Goal: Task Accomplishment & Management: Manage account settings

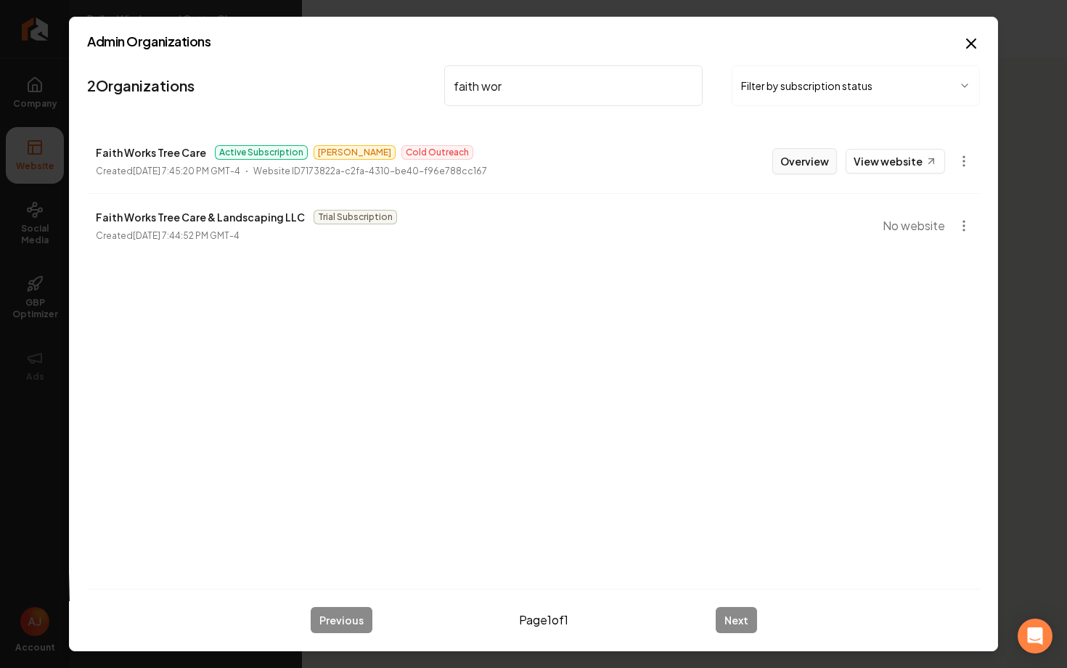
type input "faith wor"
click at [813, 160] on button "Overview" at bounding box center [804, 161] width 65 height 26
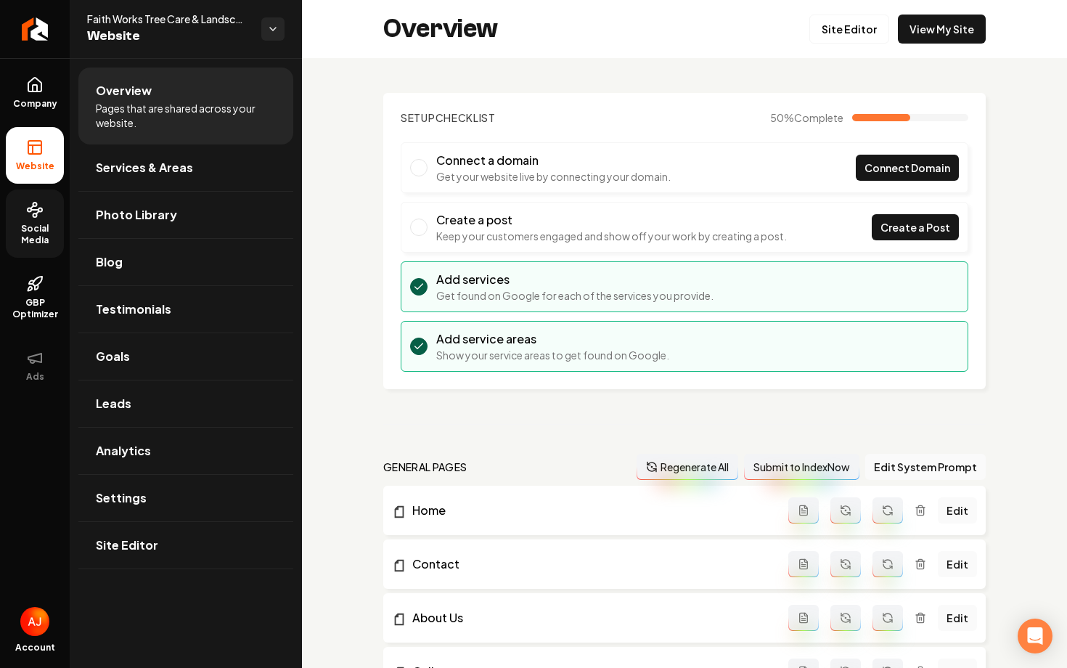
click at [44, 238] on span "Social Media" at bounding box center [35, 234] width 58 height 23
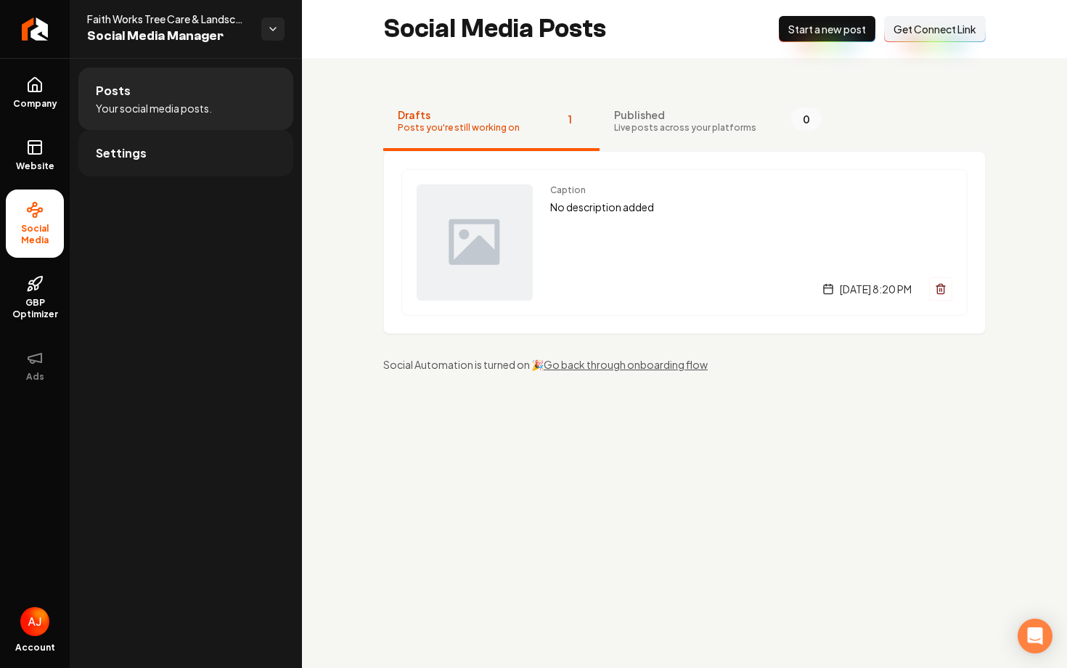
click at [222, 168] on link "Settings" at bounding box center [185, 153] width 215 height 46
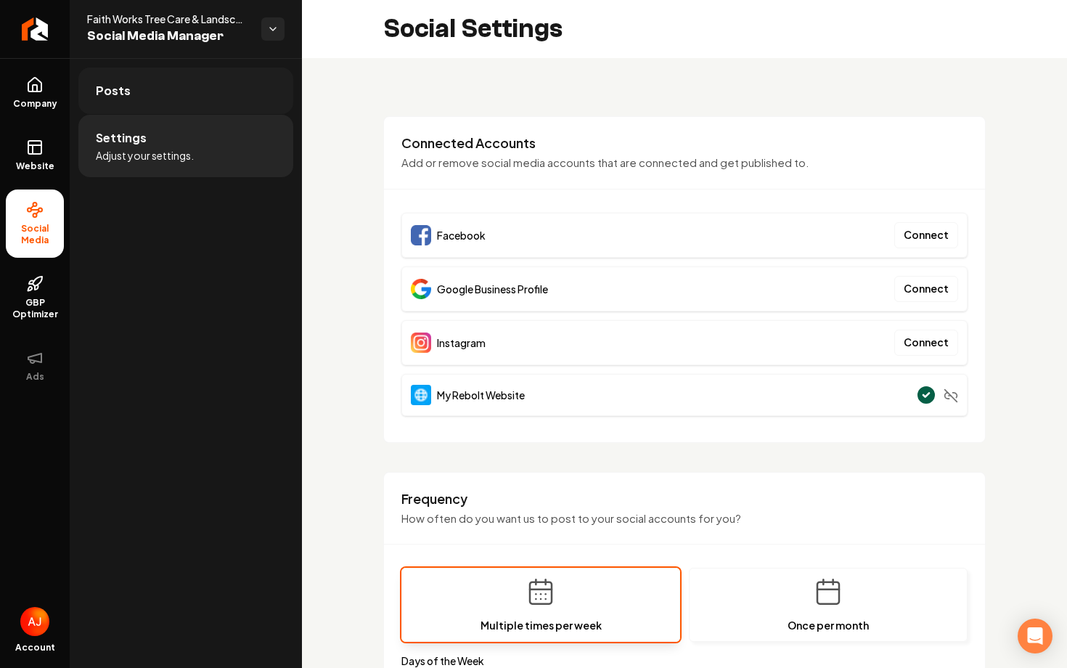
click at [203, 88] on link "Posts" at bounding box center [185, 91] width 215 height 46
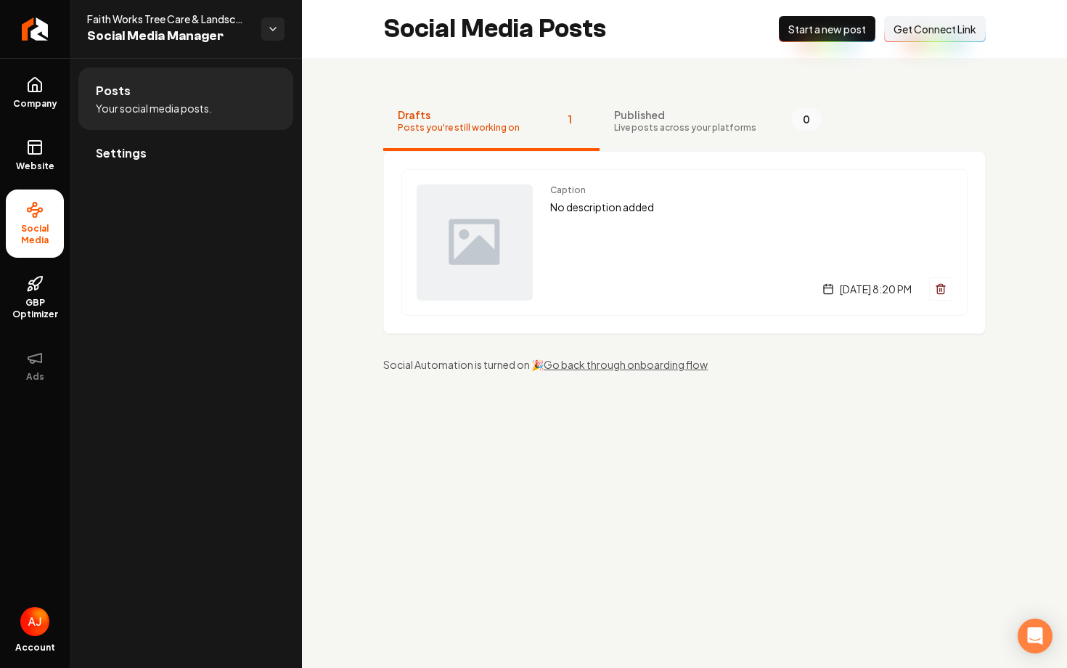
click at [931, 33] on span "Get Connect Link" at bounding box center [935, 29] width 83 height 15
click at [918, 38] on button "Connect Link Get Connect Link" at bounding box center [935, 29] width 102 height 26
click at [61, 86] on link "Company" at bounding box center [35, 93] width 58 height 57
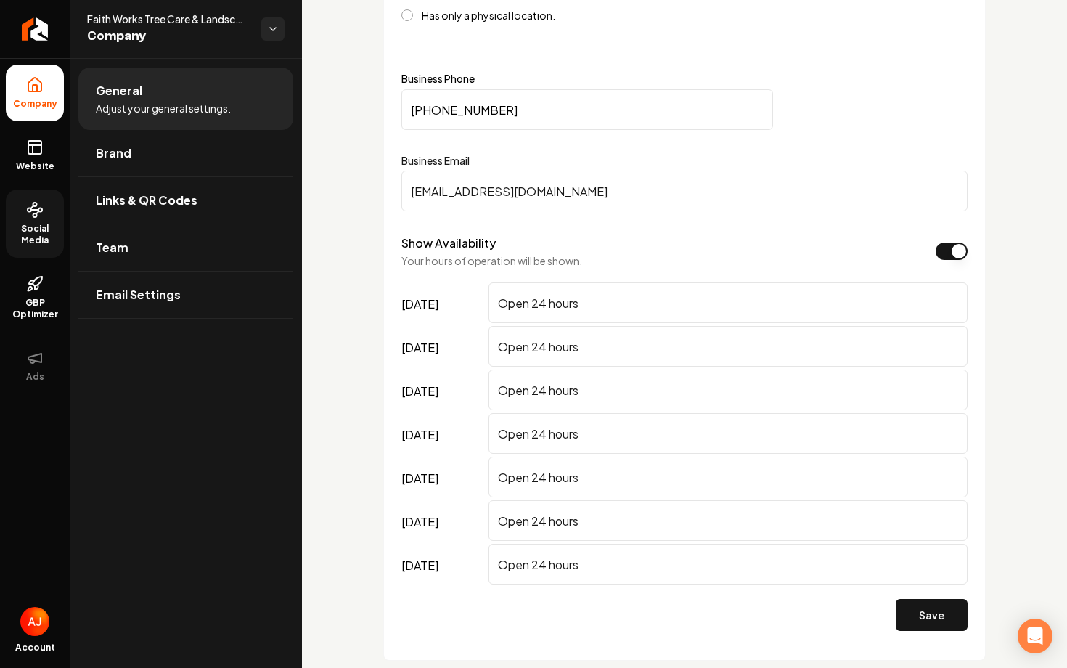
scroll to position [780, 0]
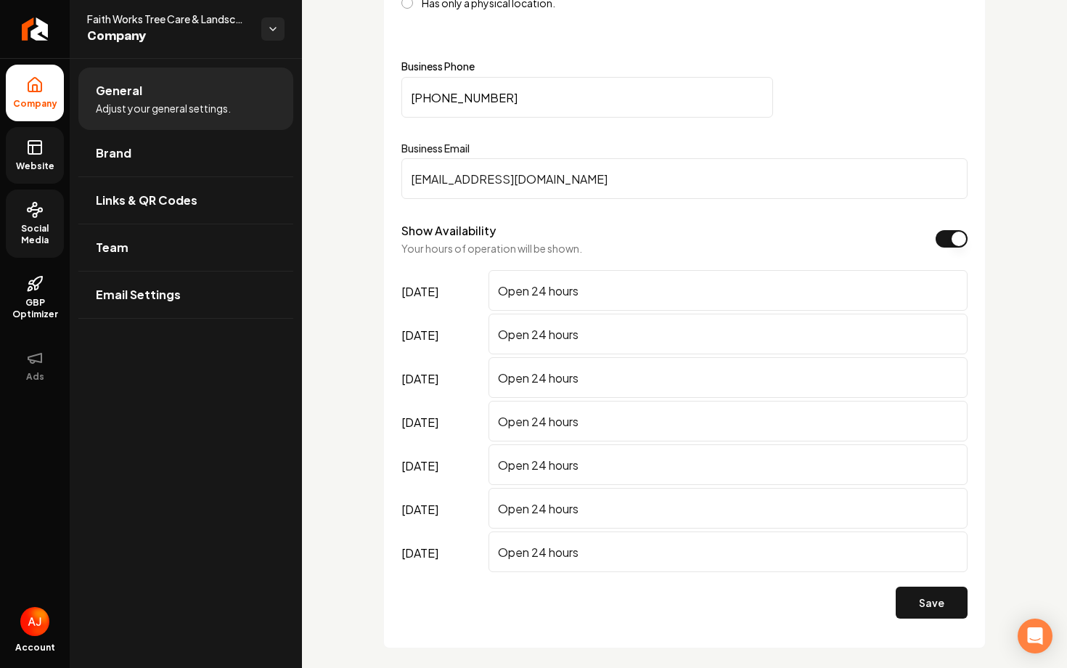
click at [41, 162] on span "Website" at bounding box center [35, 166] width 50 height 12
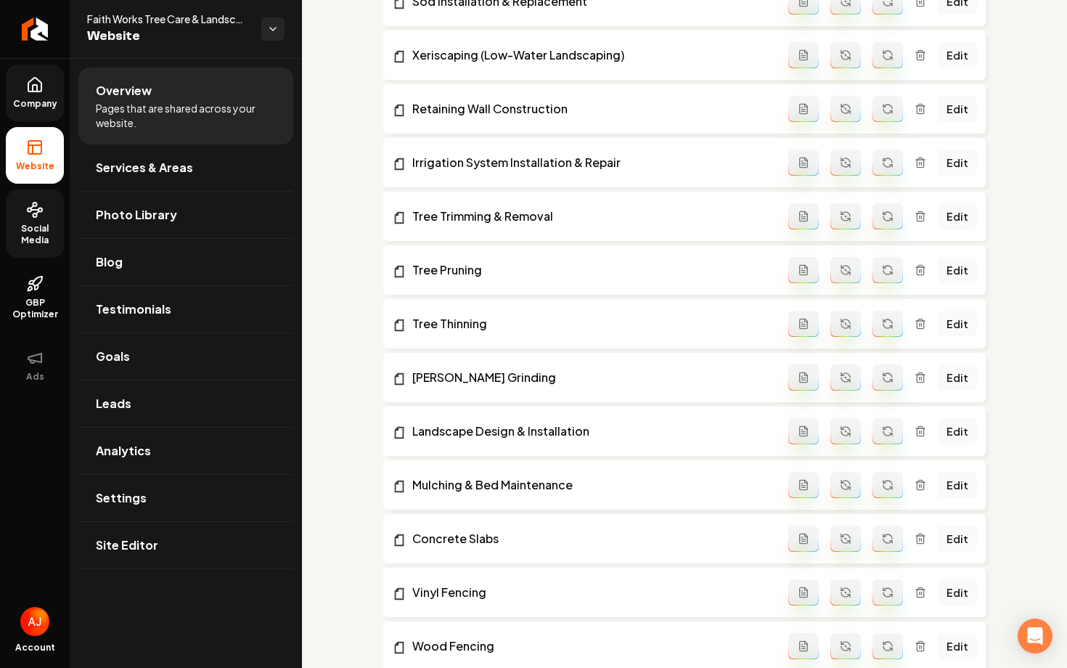
click at [36, 111] on link "Company" at bounding box center [35, 93] width 58 height 57
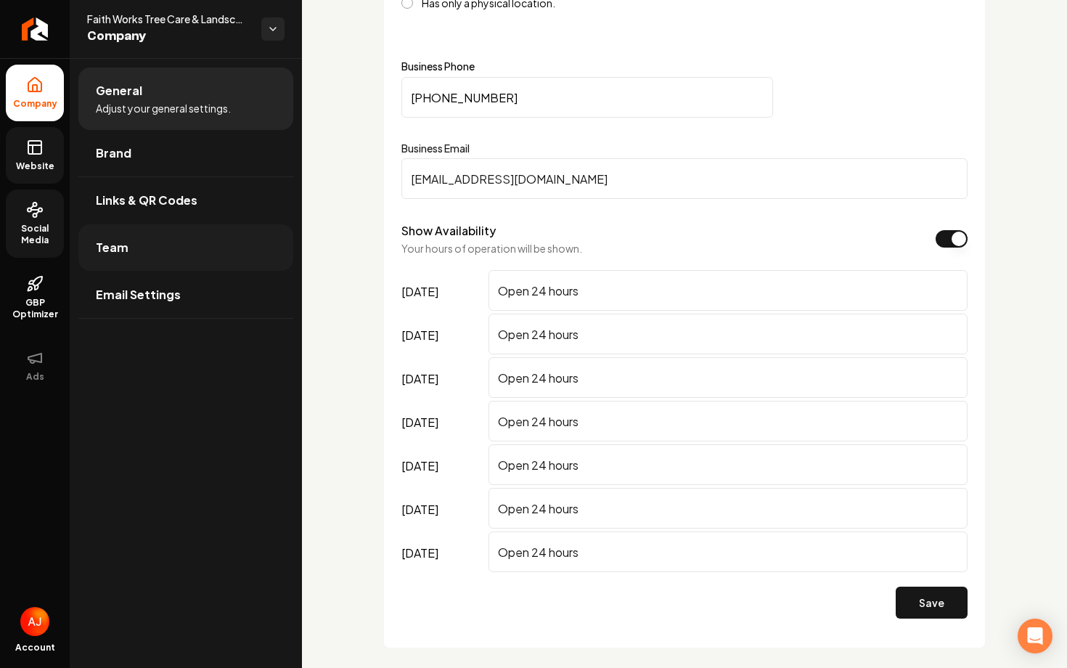
click at [136, 250] on link "Team" at bounding box center [185, 247] width 215 height 46
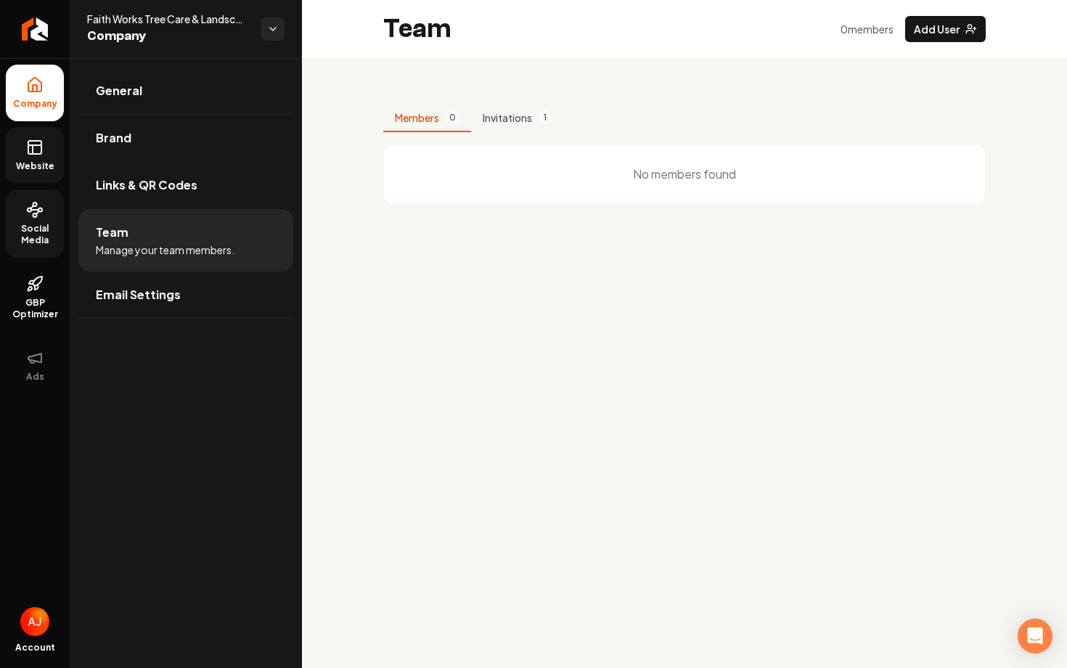
click at [36, 170] on span "Website" at bounding box center [35, 166] width 50 height 12
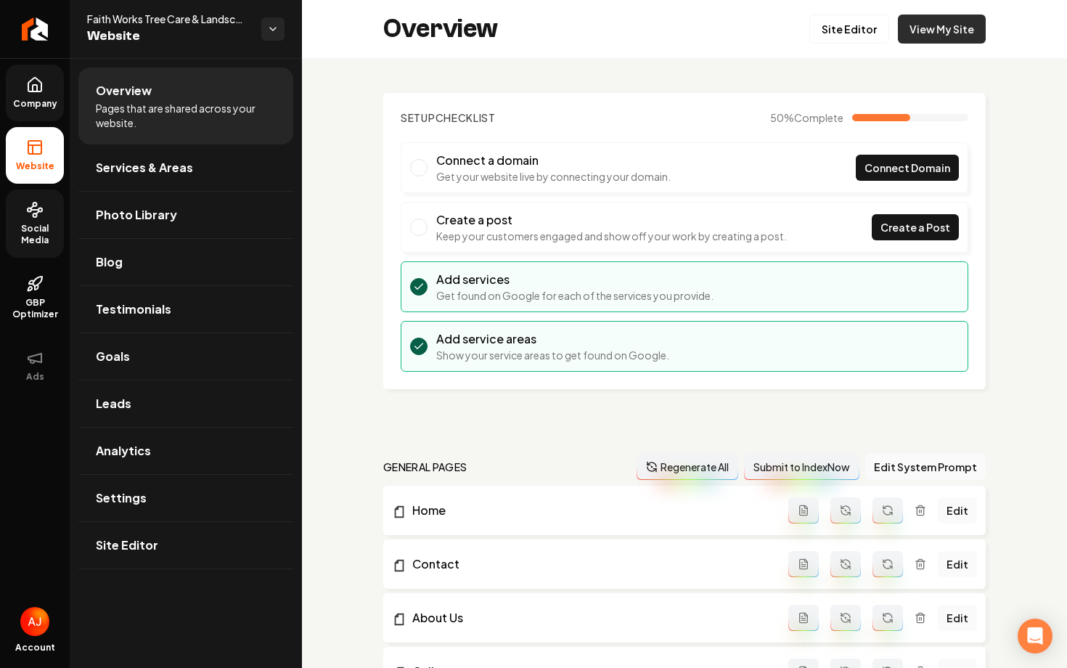
click at [944, 15] on link "View My Site" at bounding box center [942, 29] width 88 height 29
click at [28, 106] on span "Company" at bounding box center [35, 104] width 56 height 12
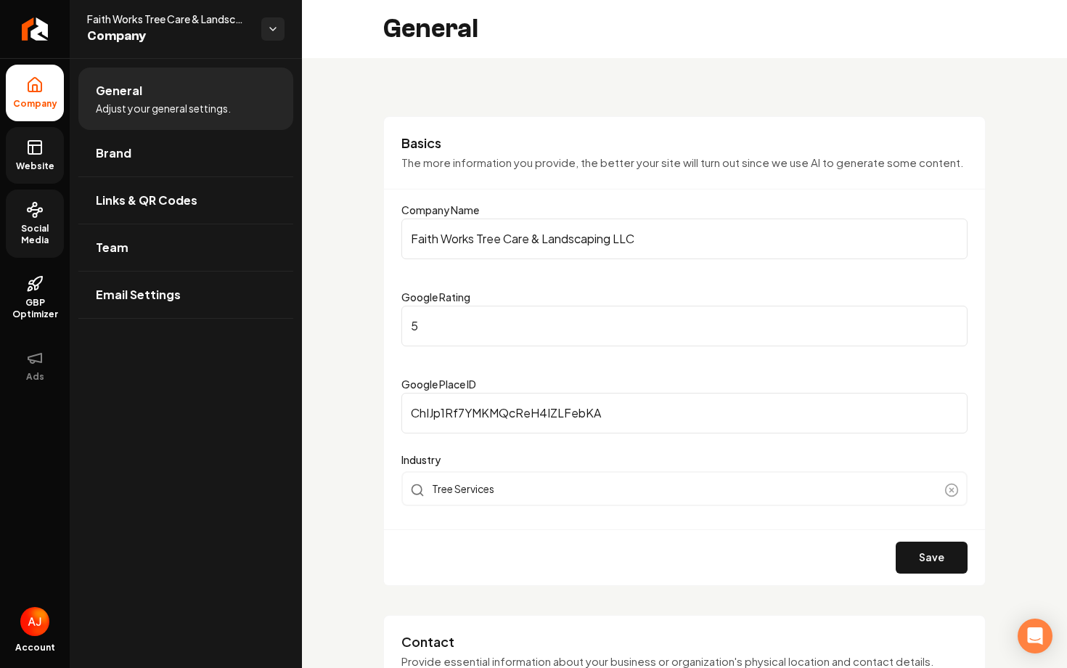
click at [40, 153] on rect at bounding box center [34, 147] width 13 height 13
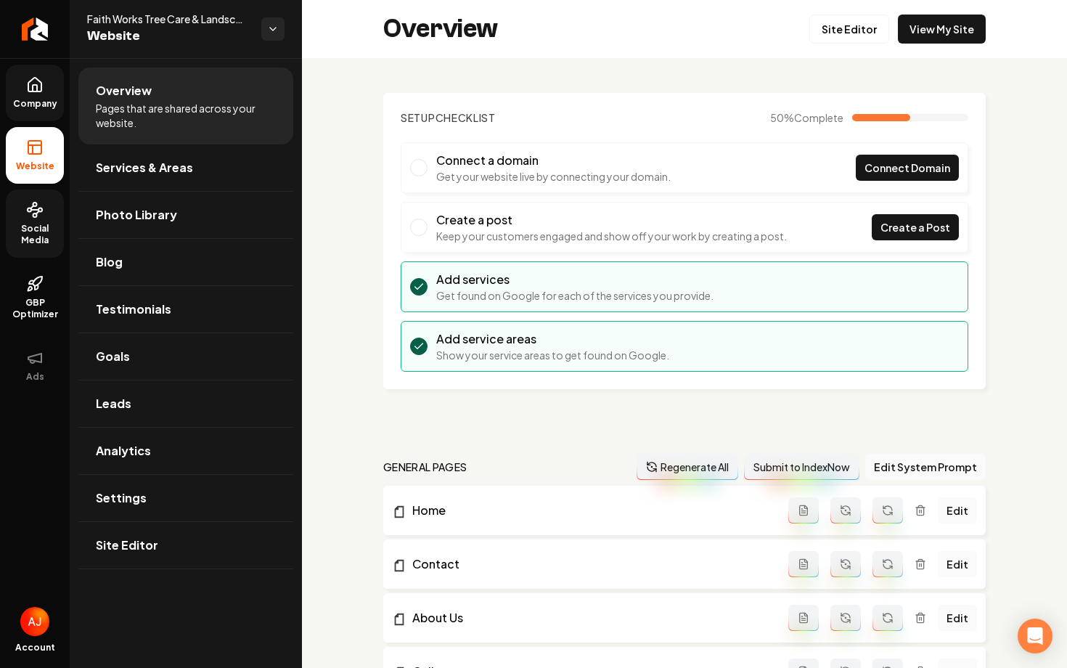
click at [34, 100] on span "Company" at bounding box center [35, 104] width 56 height 12
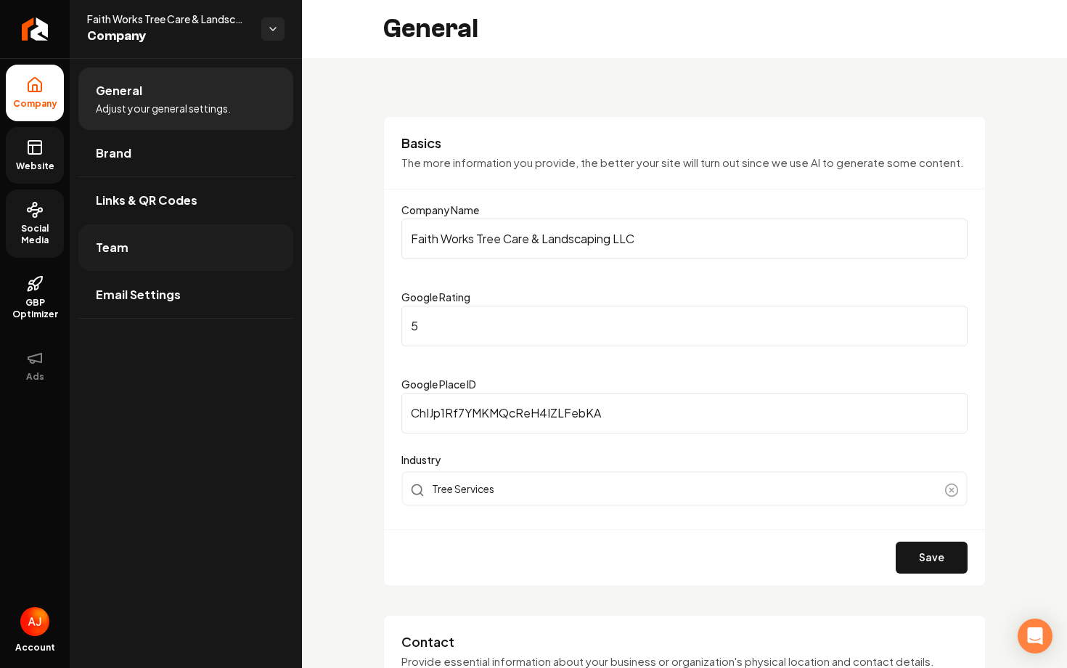
click at [155, 254] on link "Team" at bounding box center [185, 247] width 215 height 46
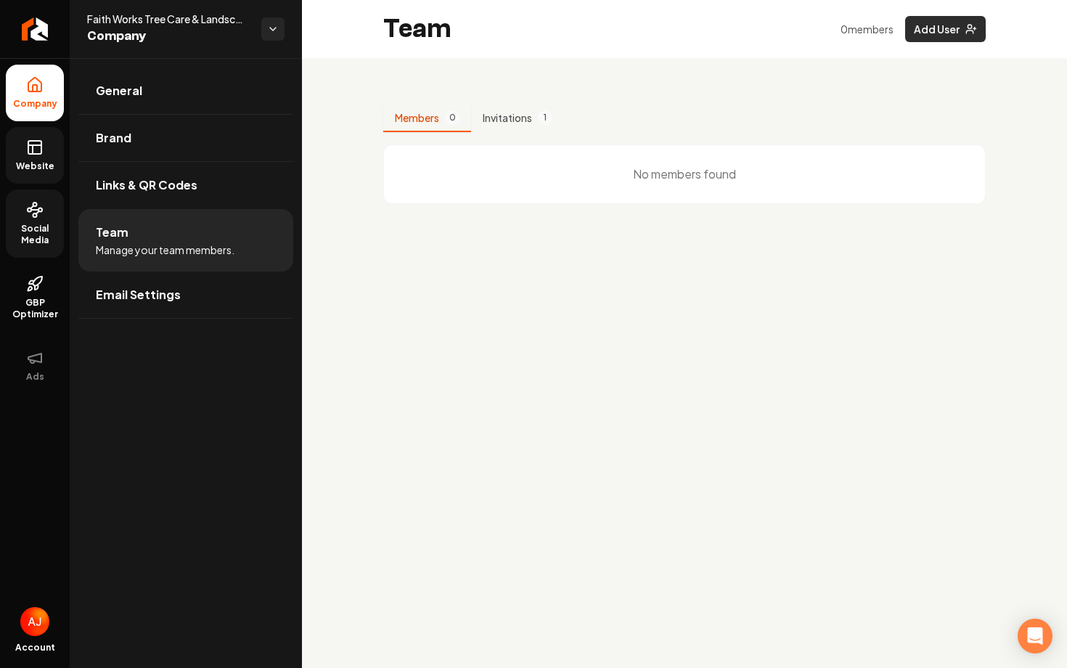
click at [976, 36] on button "Add User" at bounding box center [945, 29] width 81 height 26
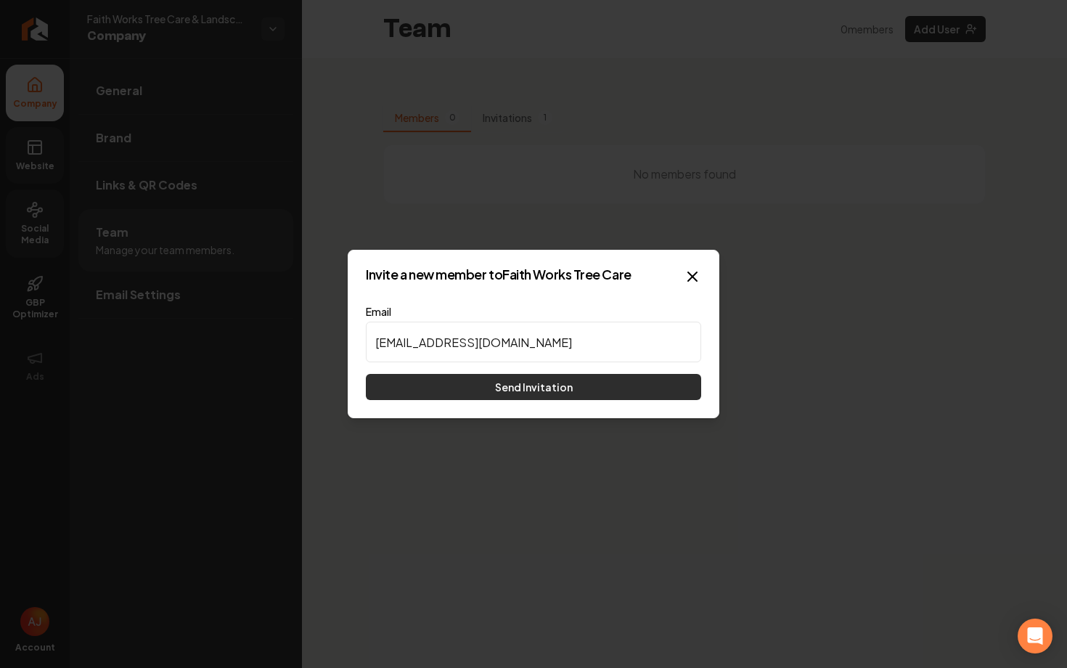
type input "austin@reboltHQ.com"
click at [645, 390] on button "Send Invitation" at bounding box center [533, 387] width 335 height 26
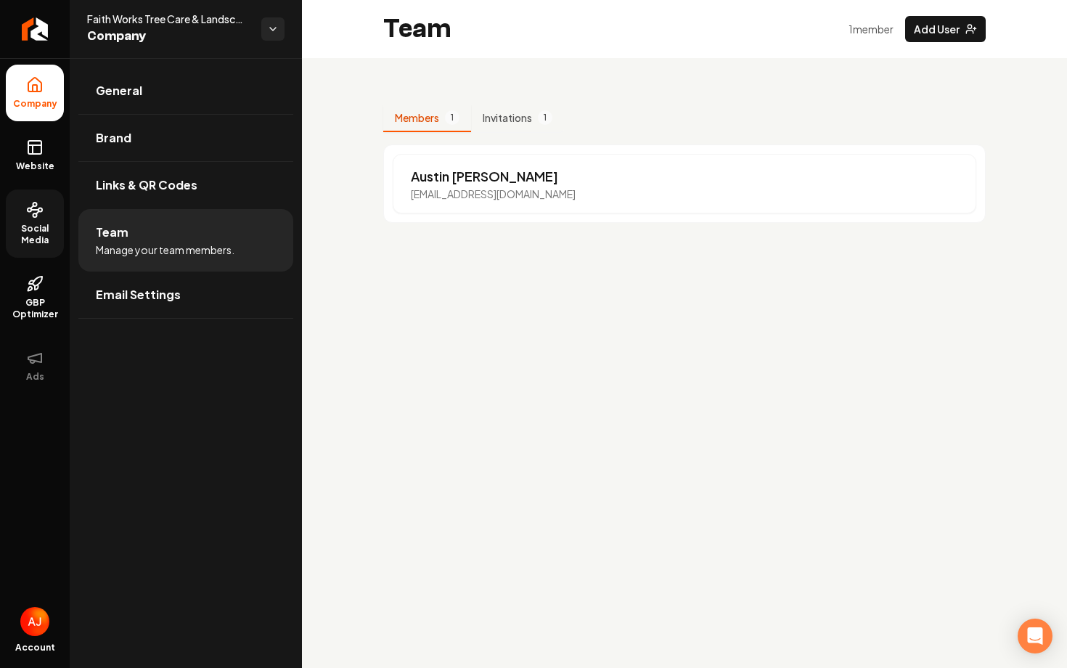
click at [20, 237] on span "Social Media" at bounding box center [35, 234] width 58 height 23
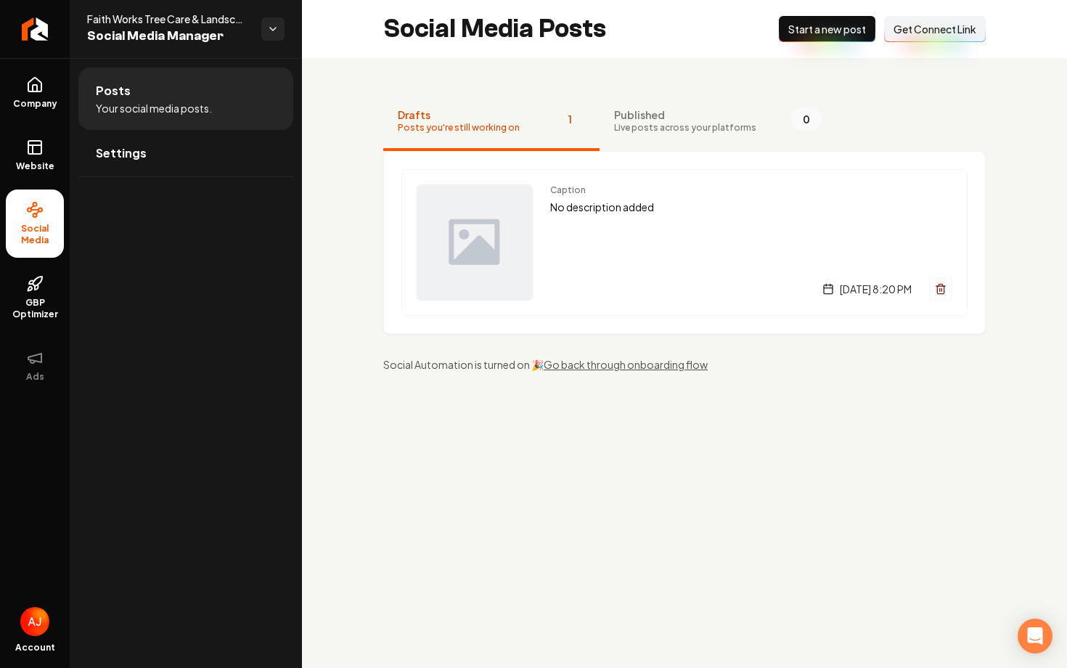
click at [922, 33] on span "Get Connect Link" at bounding box center [935, 29] width 83 height 15
click at [134, 159] on span "Settings" at bounding box center [121, 152] width 51 height 17
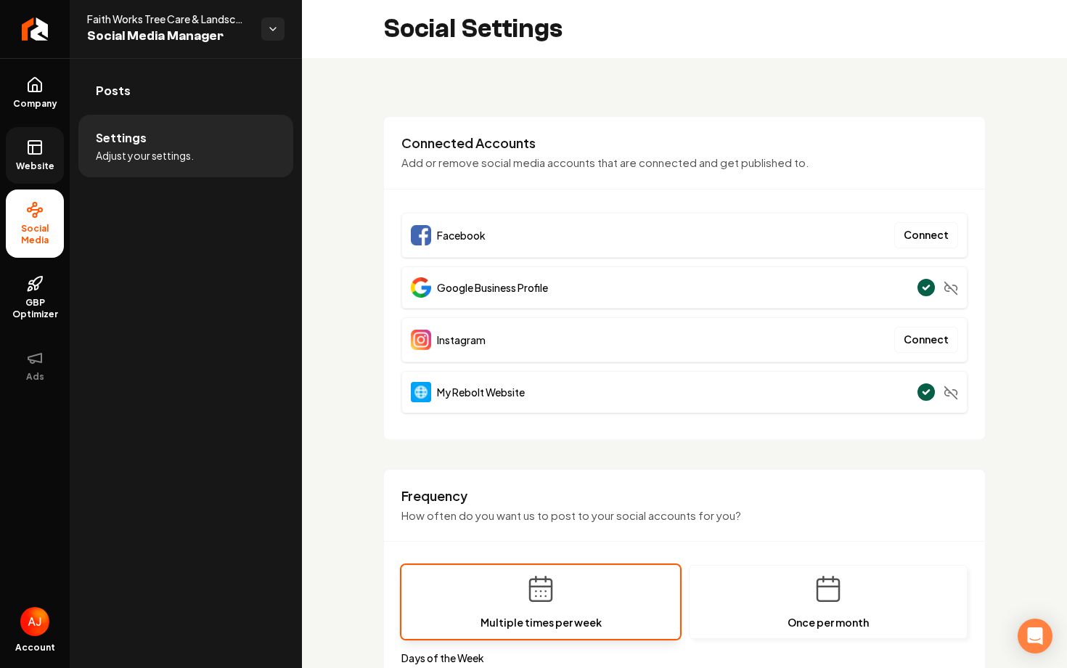
click at [41, 155] on icon at bounding box center [34, 147] width 17 height 17
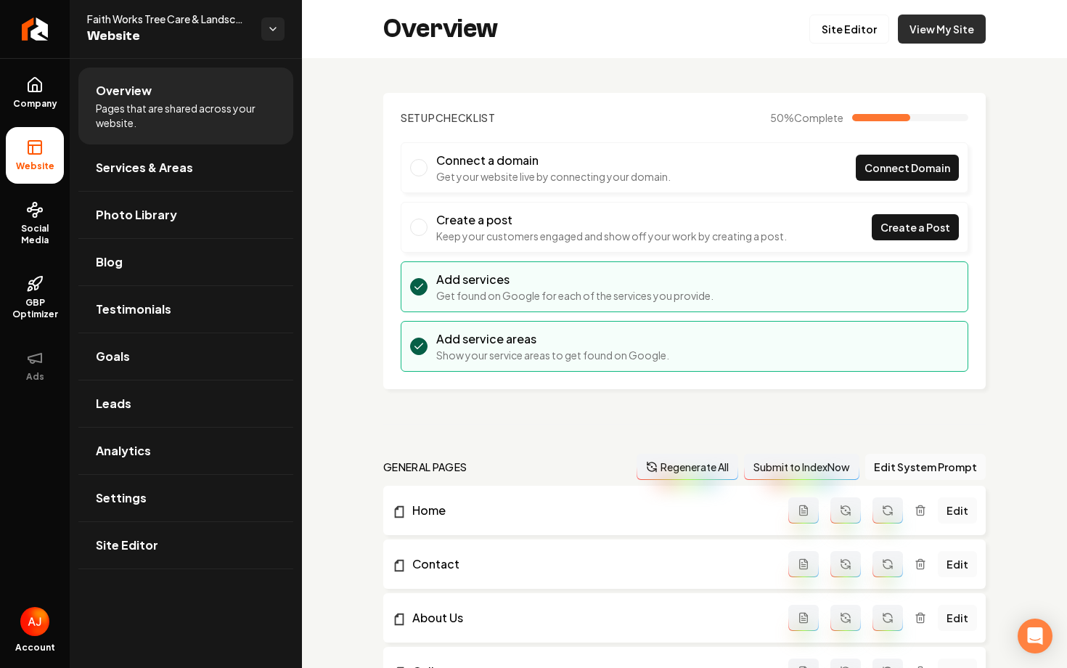
click at [930, 29] on link "View My Site" at bounding box center [942, 29] width 88 height 29
click at [37, 232] on span "Social Media" at bounding box center [35, 234] width 58 height 23
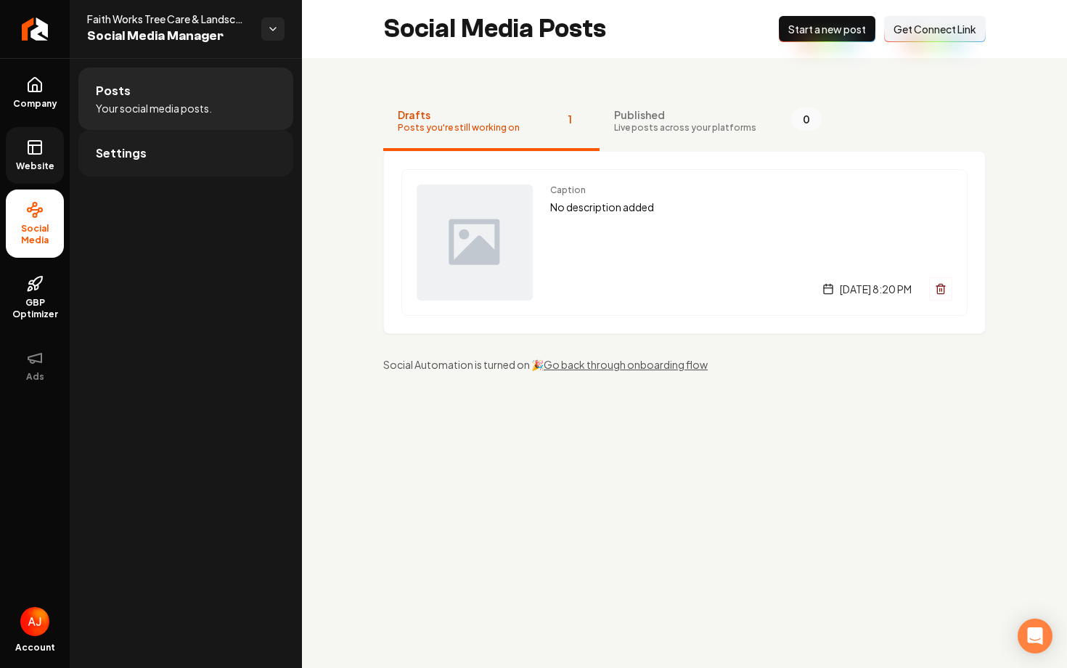
click at [239, 159] on link "Settings" at bounding box center [185, 153] width 215 height 46
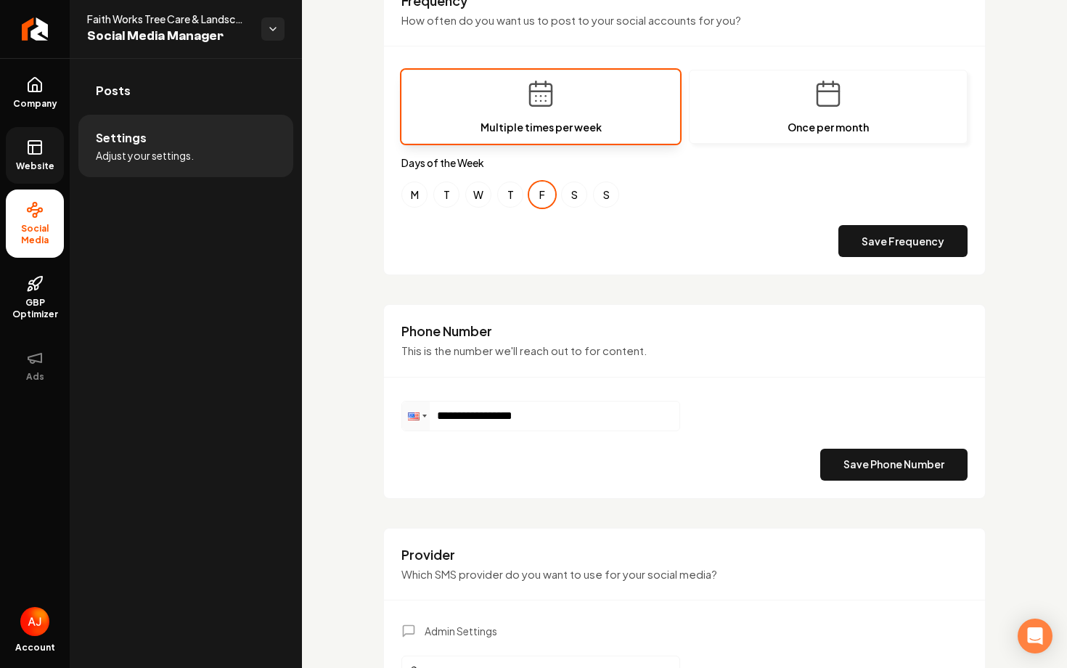
scroll to position [476, 0]
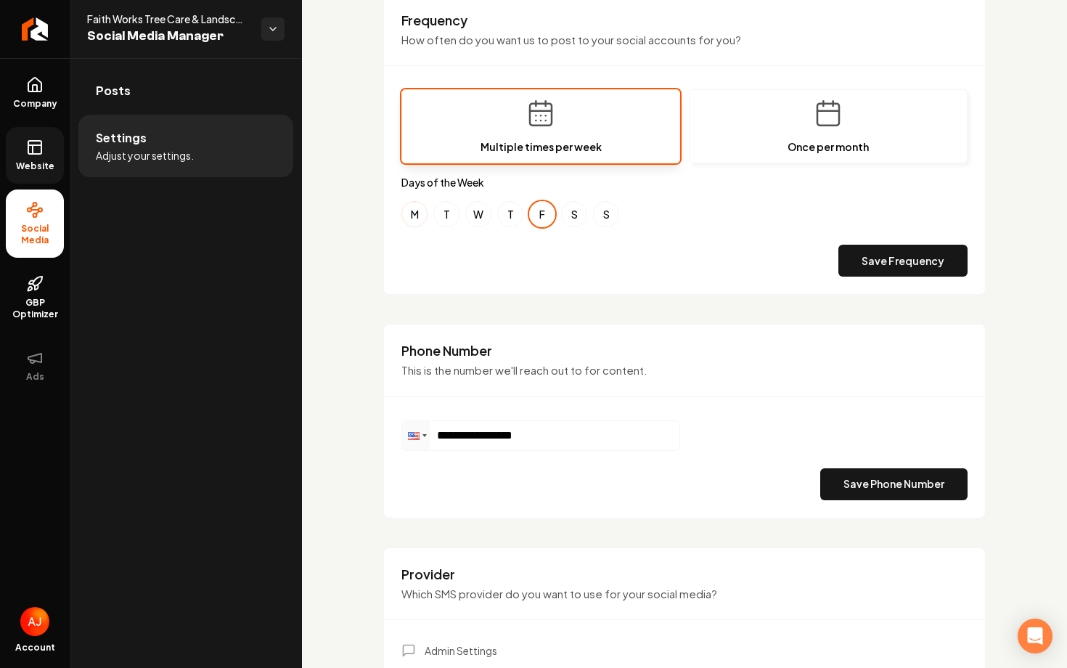
click at [420, 213] on button "M" at bounding box center [414, 214] width 26 height 26
click at [878, 264] on button "Save Frequency" at bounding box center [902, 261] width 129 height 32
click at [189, 91] on link "Posts" at bounding box center [185, 91] width 215 height 46
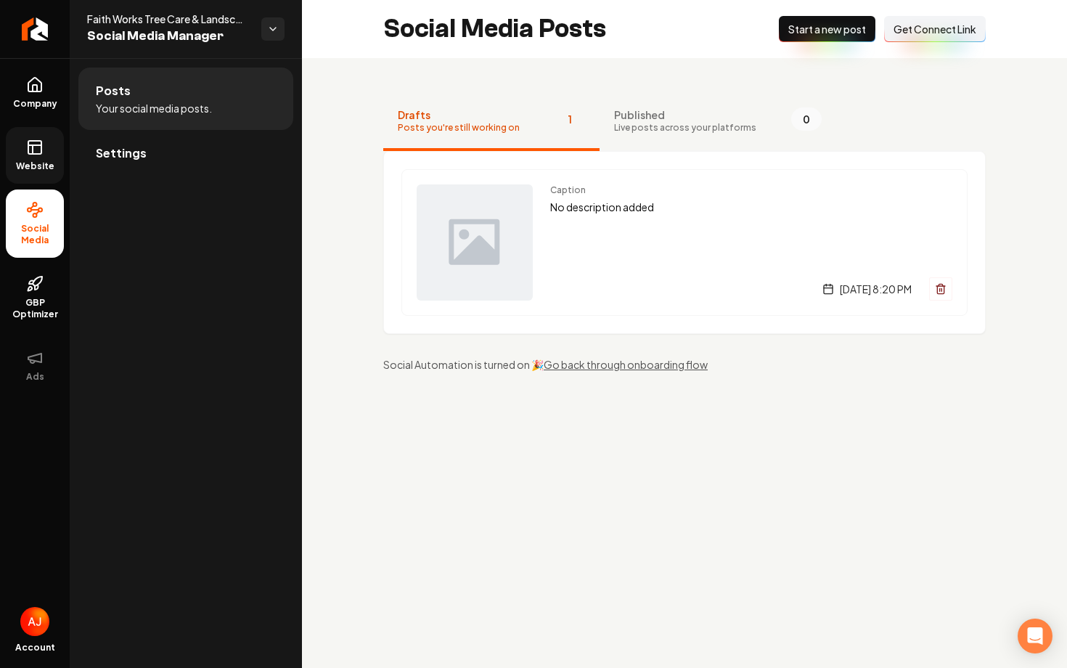
click at [803, 34] on span "Start a new post" at bounding box center [827, 29] width 78 height 15
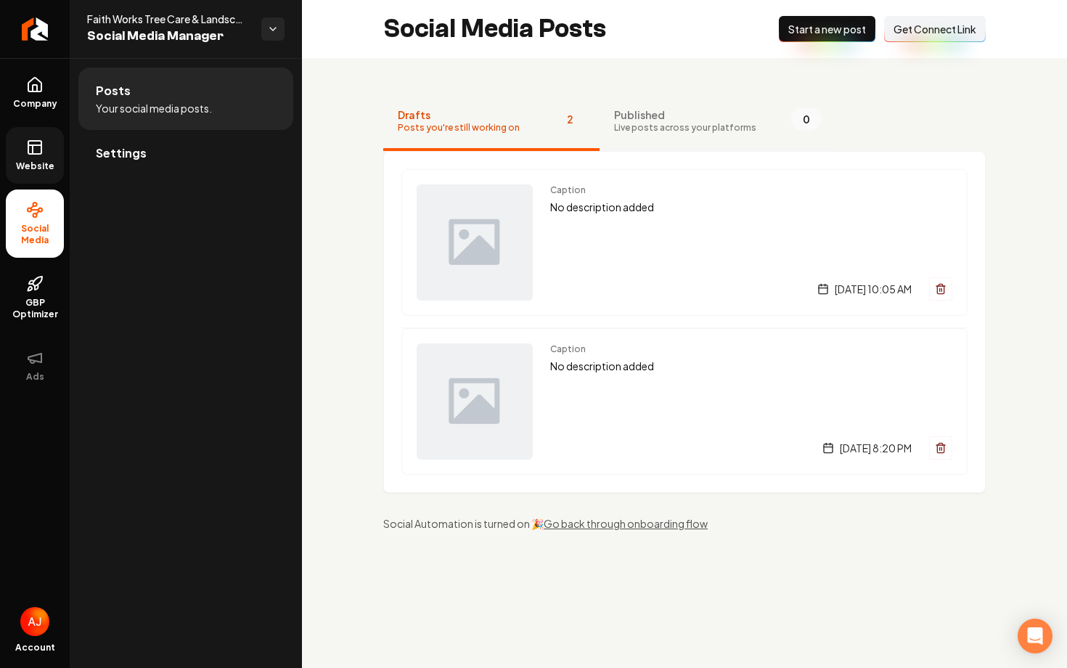
click at [653, 112] on span "Published" at bounding box center [685, 114] width 142 height 15
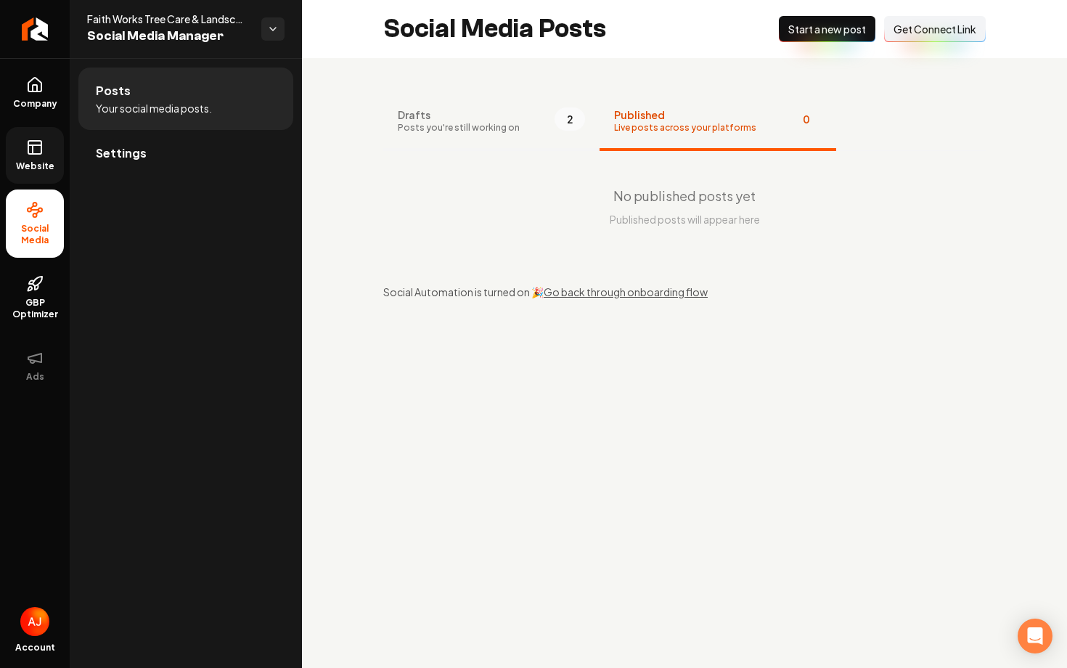
click at [431, 142] on button "Drafts Posts you're still working on 2" at bounding box center [491, 122] width 216 height 58
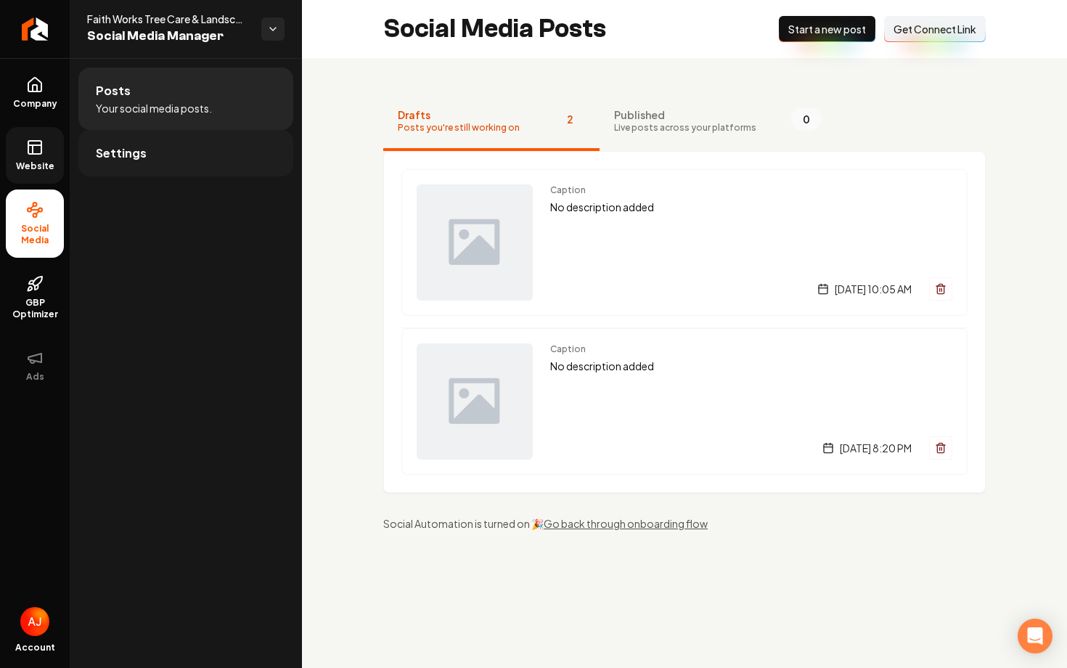
click at [123, 155] on span "Settings" at bounding box center [121, 152] width 51 height 17
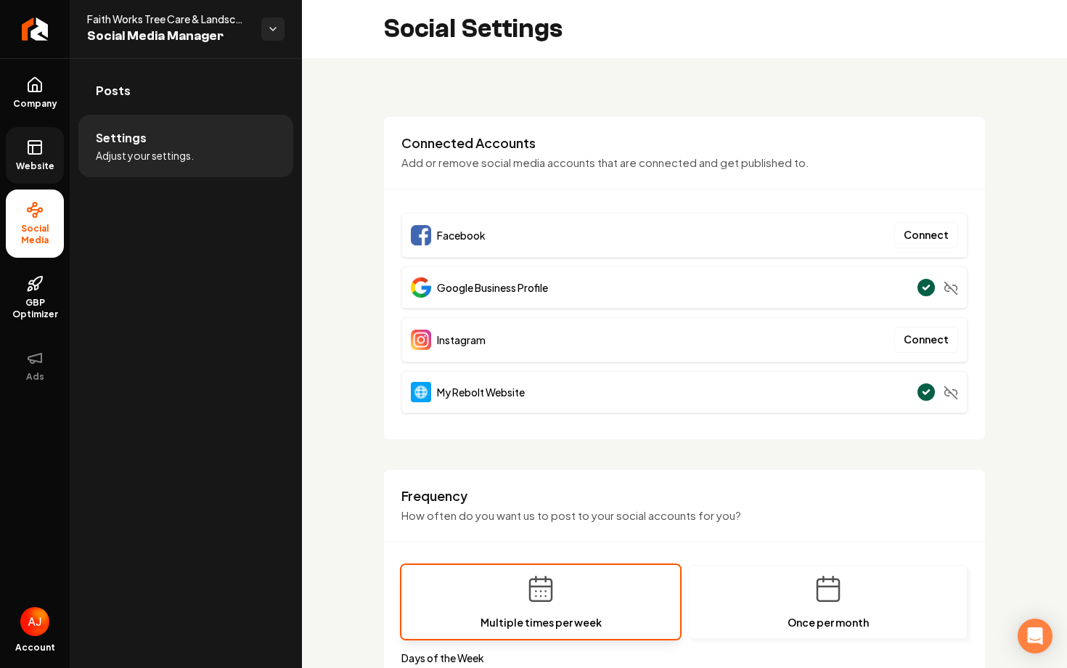
click at [42, 144] on icon at bounding box center [34, 147] width 17 height 17
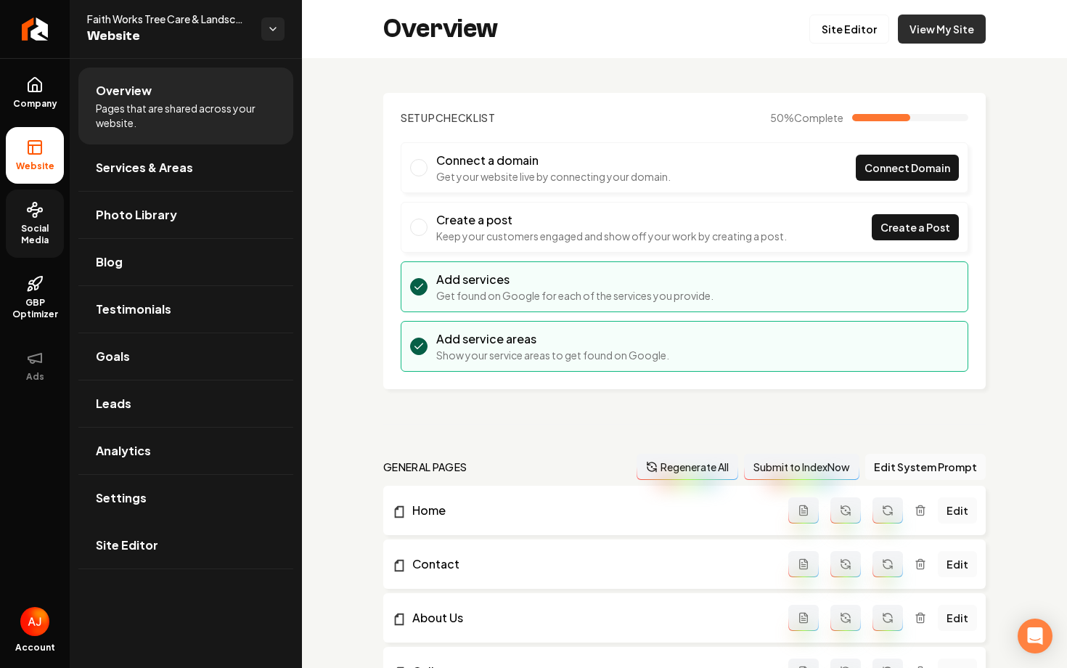
click at [939, 35] on link "View My Site" at bounding box center [942, 29] width 88 height 29
click at [208, 491] on link "Settings" at bounding box center [185, 498] width 215 height 46
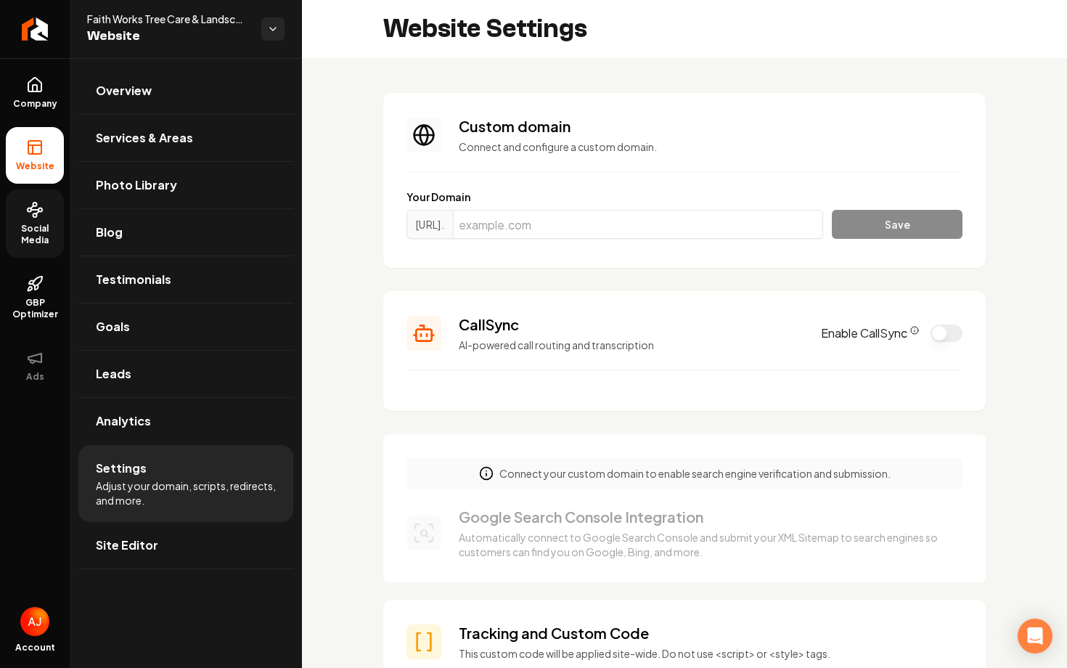
click at [945, 341] on div "CallSync AI-powered call routing and transcription Enable CallSync" at bounding box center [685, 333] width 556 height 38
click at [946, 334] on button "Enable CallSync" at bounding box center [947, 333] width 32 height 17
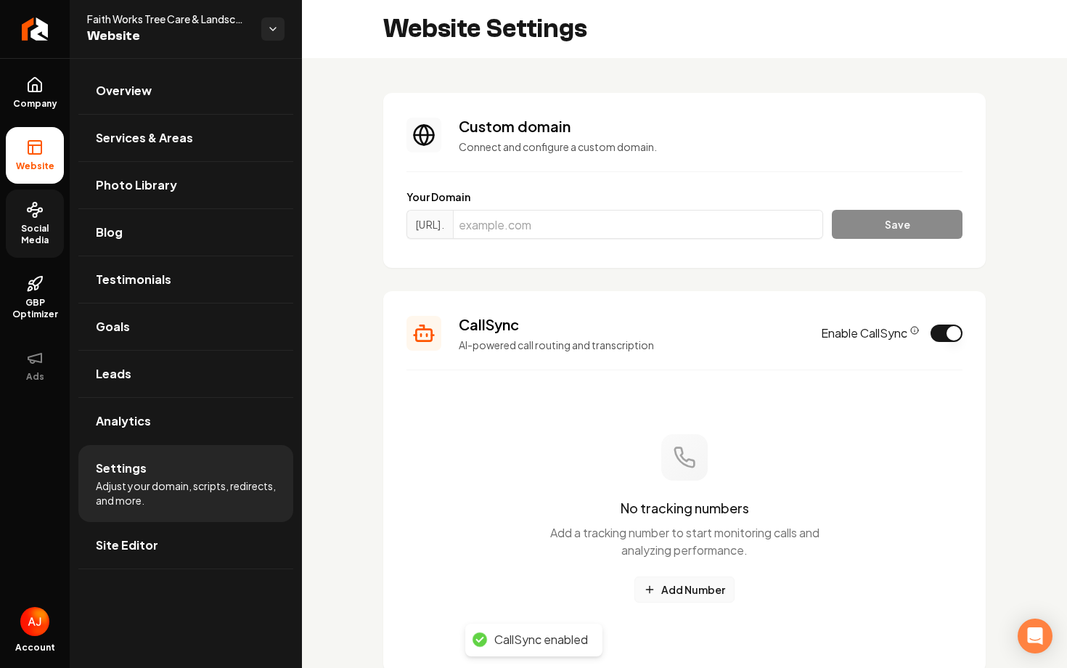
scroll to position [99, 0]
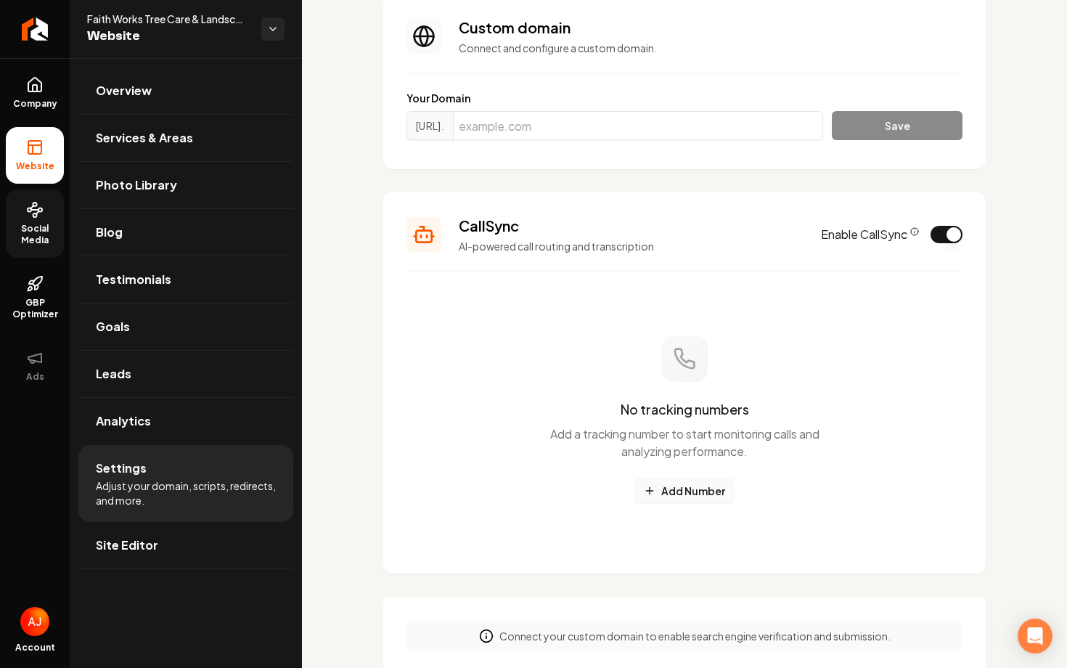
click at [682, 490] on button "Add Number" at bounding box center [684, 491] width 100 height 26
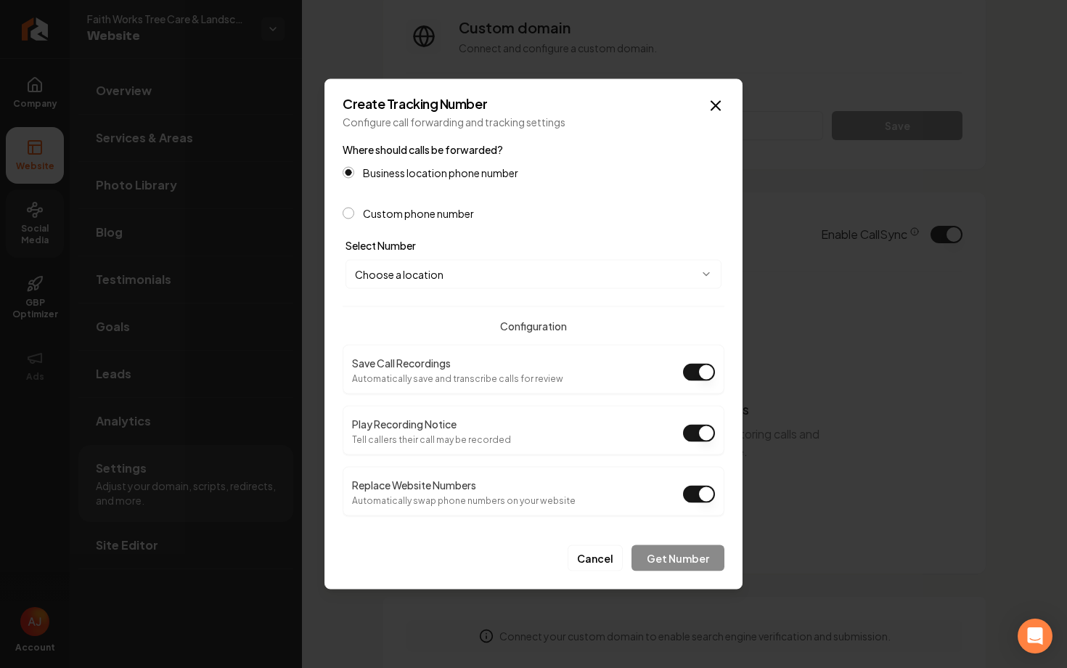
click at [454, 274] on body "Company Website Social Media GBP Optimizer Ads Account Faith Works Tree Care & …" at bounding box center [533, 334] width 1067 height 668
select select "**********"
click at [682, 555] on button "Get Number" at bounding box center [678, 558] width 93 height 26
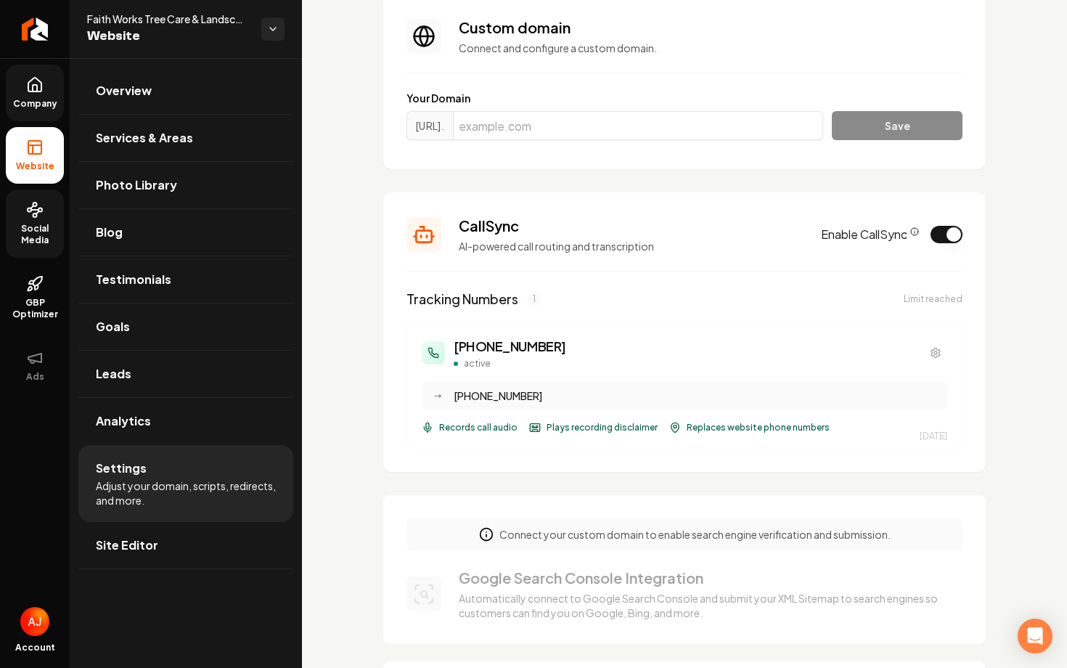
click at [36, 93] on link "Company" at bounding box center [35, 93] width 58 height 57
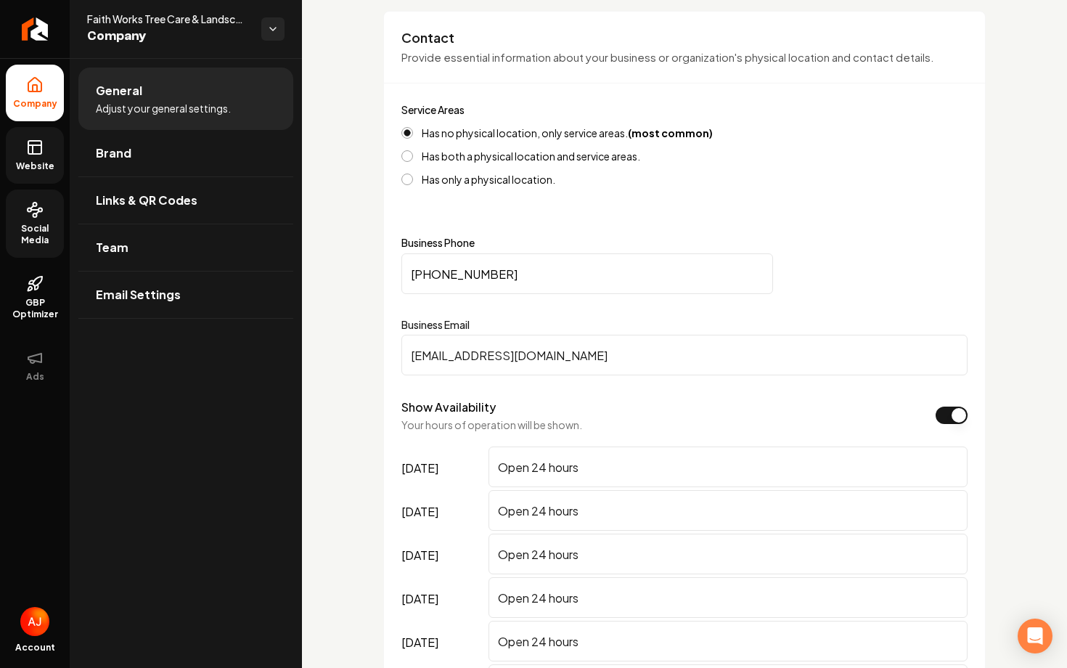
scroll to position [624, 0]
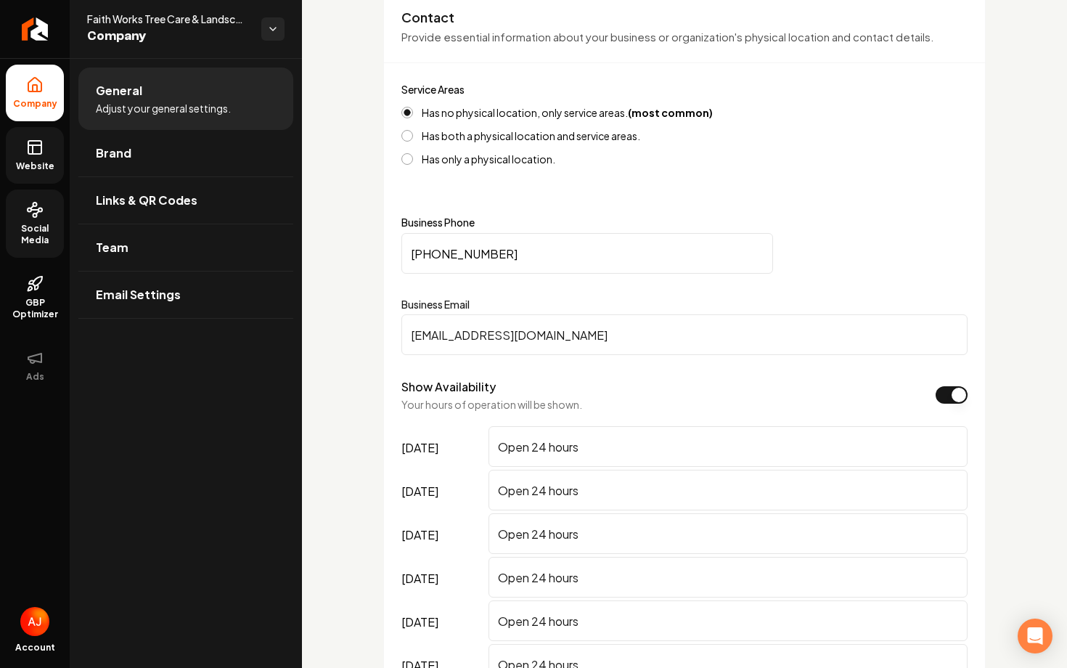
click at [411, 253] on input "(307) 434-9847" at bounding box center [587, 253] width 372 height 41
click at [33, 164] on span "Website" at bounding box center [35, 166] width 50 height 12
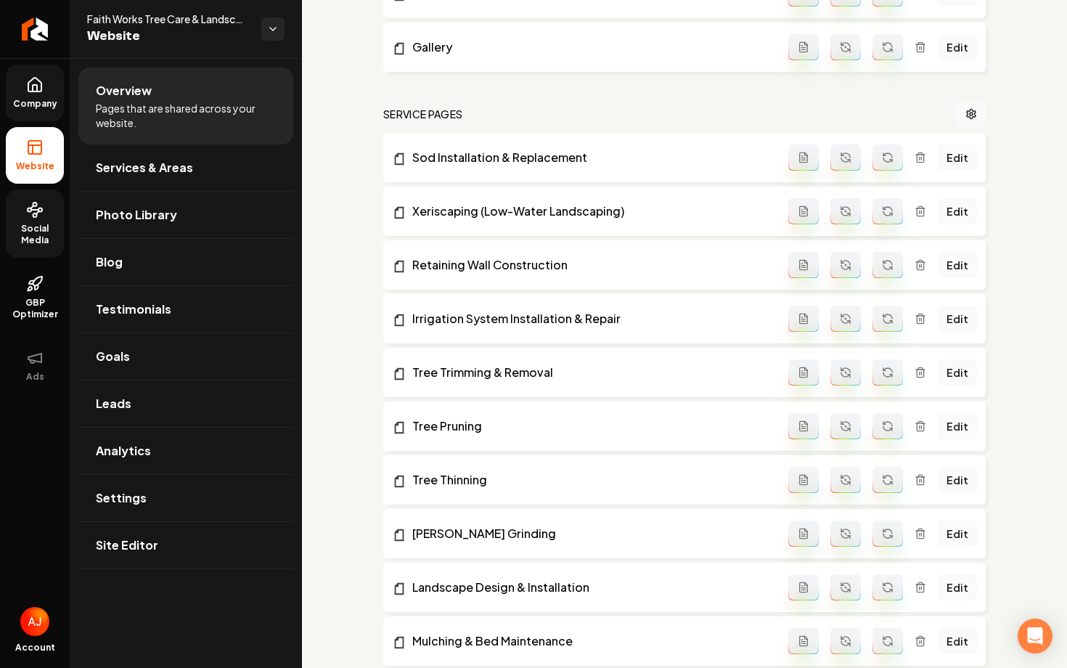
click at [33, 91] on icon at bounding box center [34, 85] width 13 height 14
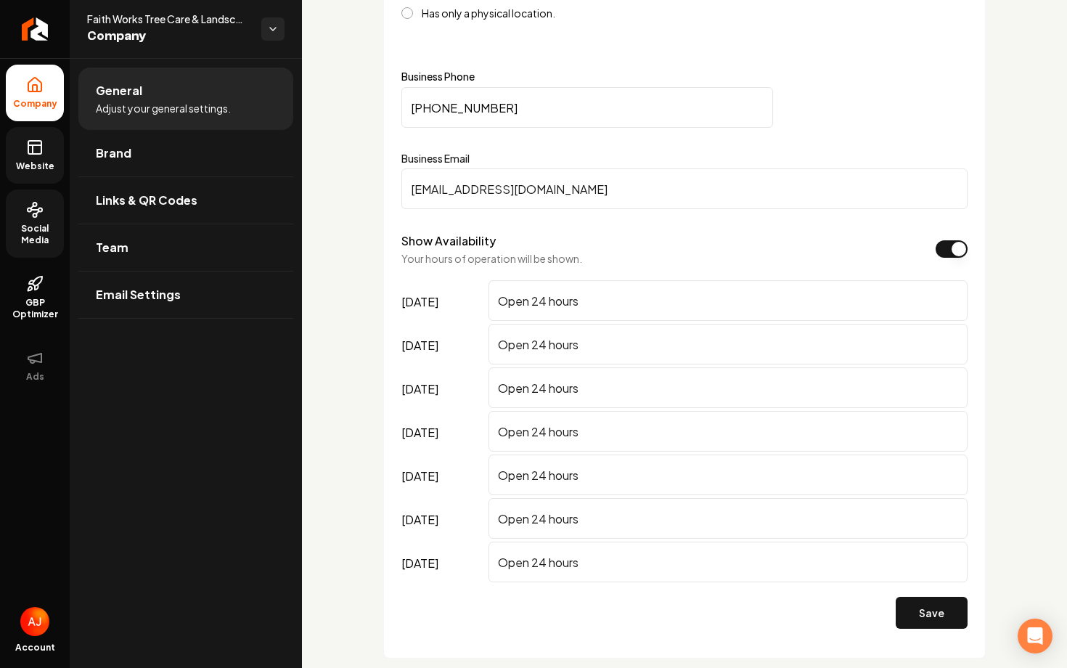
click at [42, 172] on link "Website" at bounding box center [35, 155] width 58 height 57
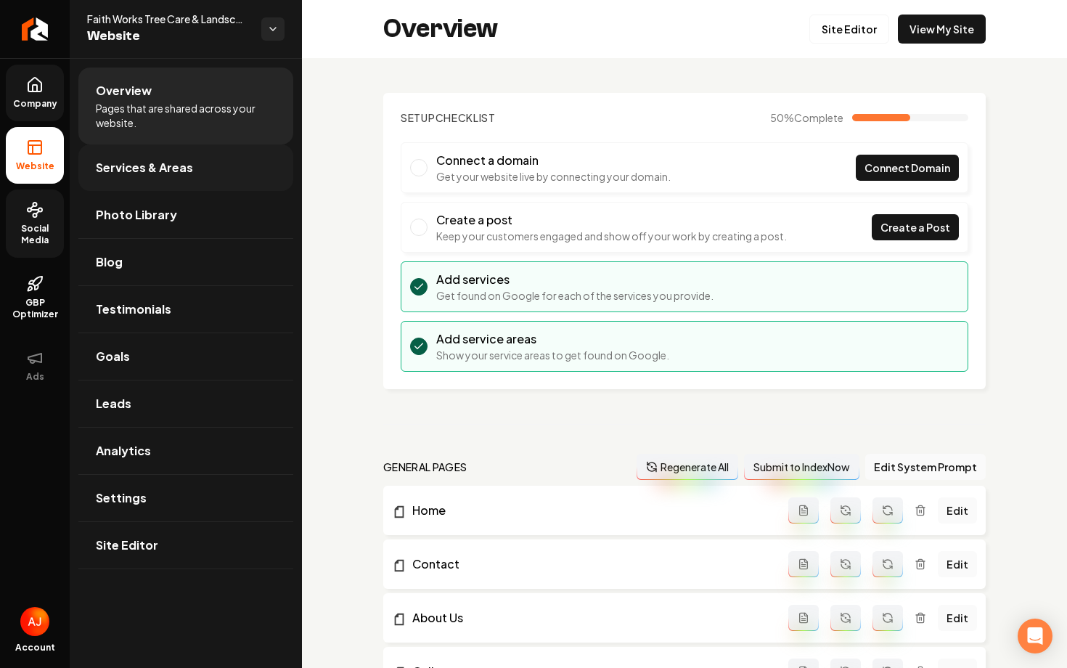
click at [119, 181] on link "Services & Areas" at bounding box center [185, 167] width 215 height 46
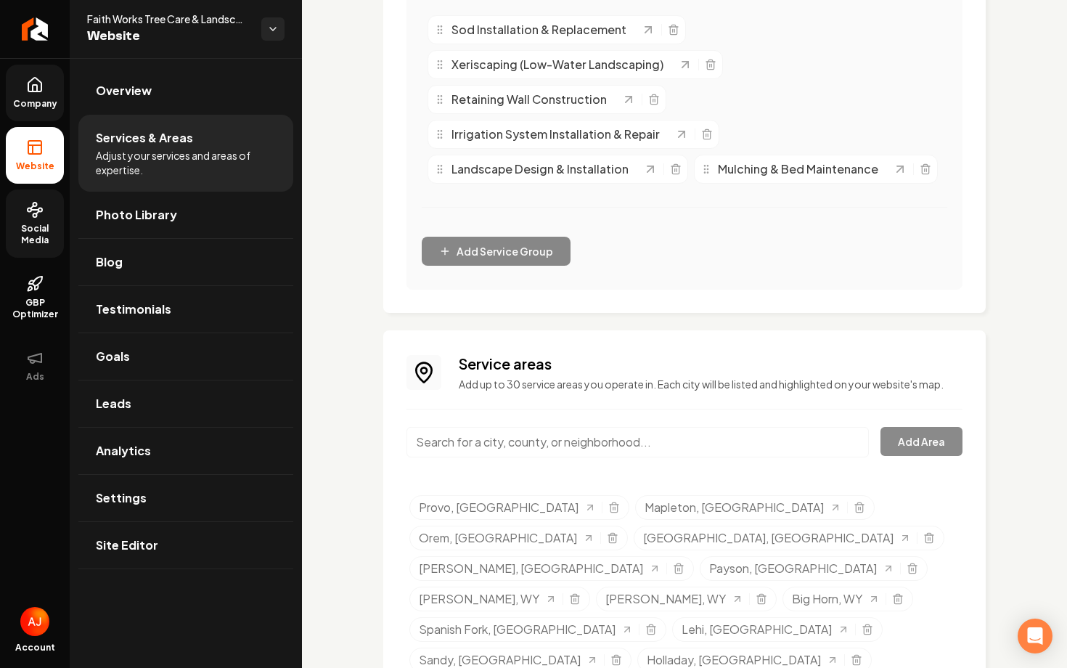
scroll to position [852, 0]
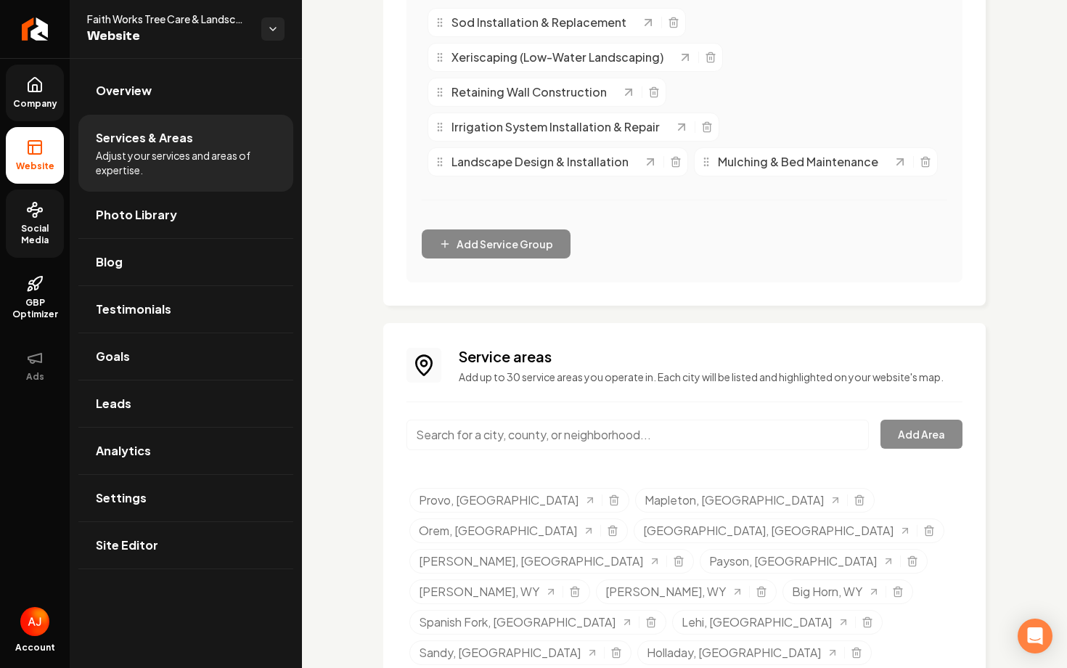
click at [568, 442] on input "Main content area" at bounding box center [638, 435] width 462 height 30
drag, startPoint x: 483, startPoint y: 438, endPoint x: 351, endPoint y: 436, distance: 132.1
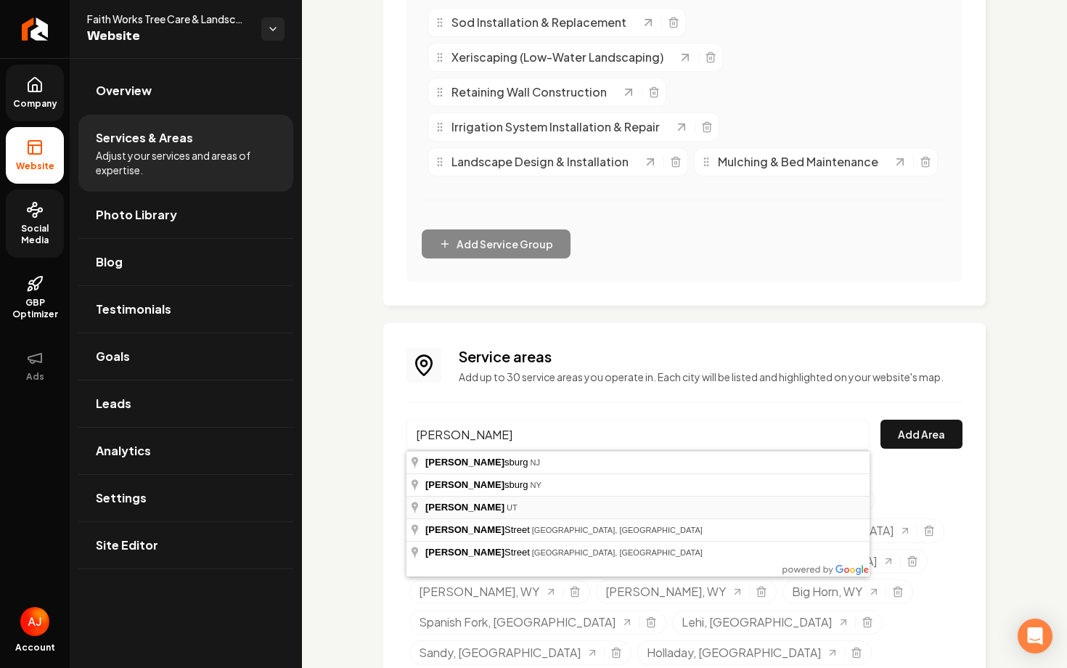
type input "Ogden, UT"
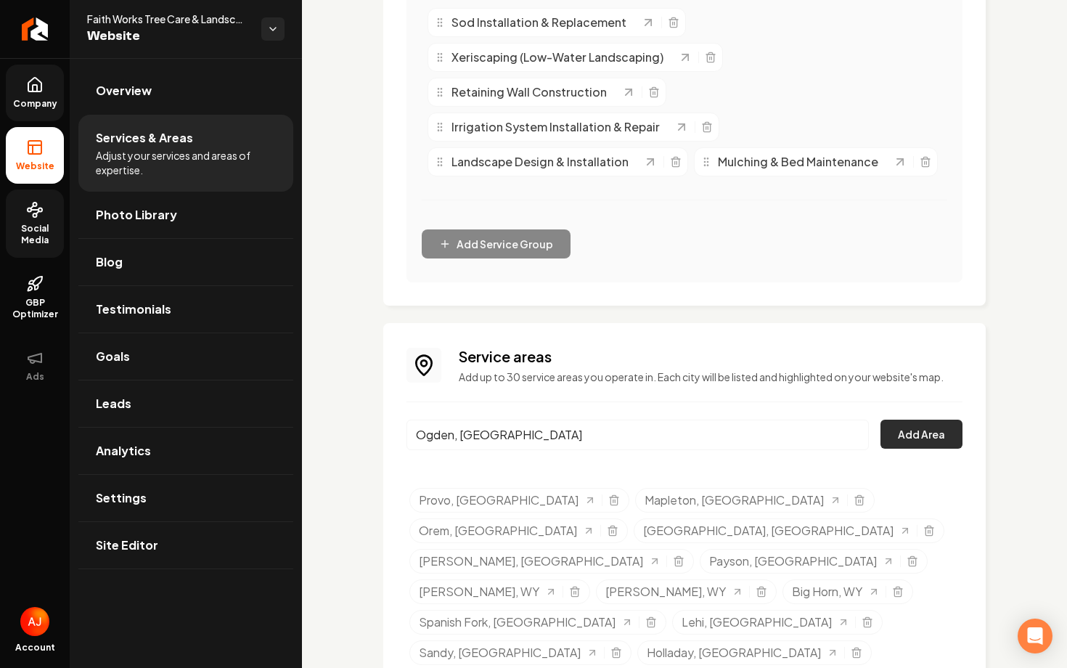
click at [952, 440] on button "Add Area" at bounding box center [922, 434] width 82 height 29
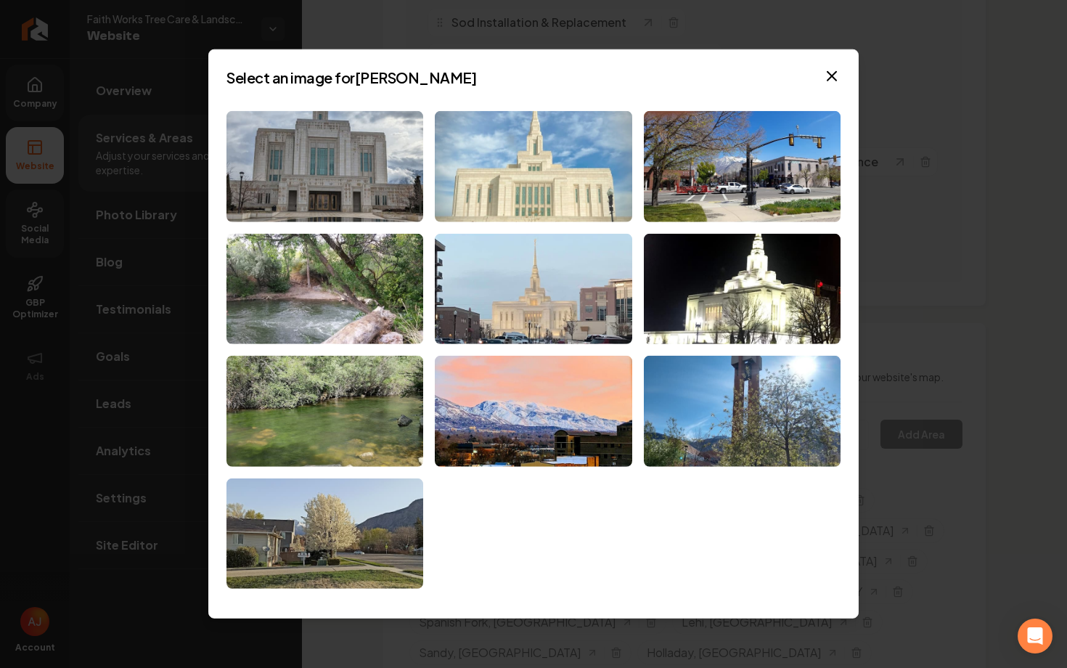
click at [497, 184] on img at bounding box center [533, 166] width 197 height 111
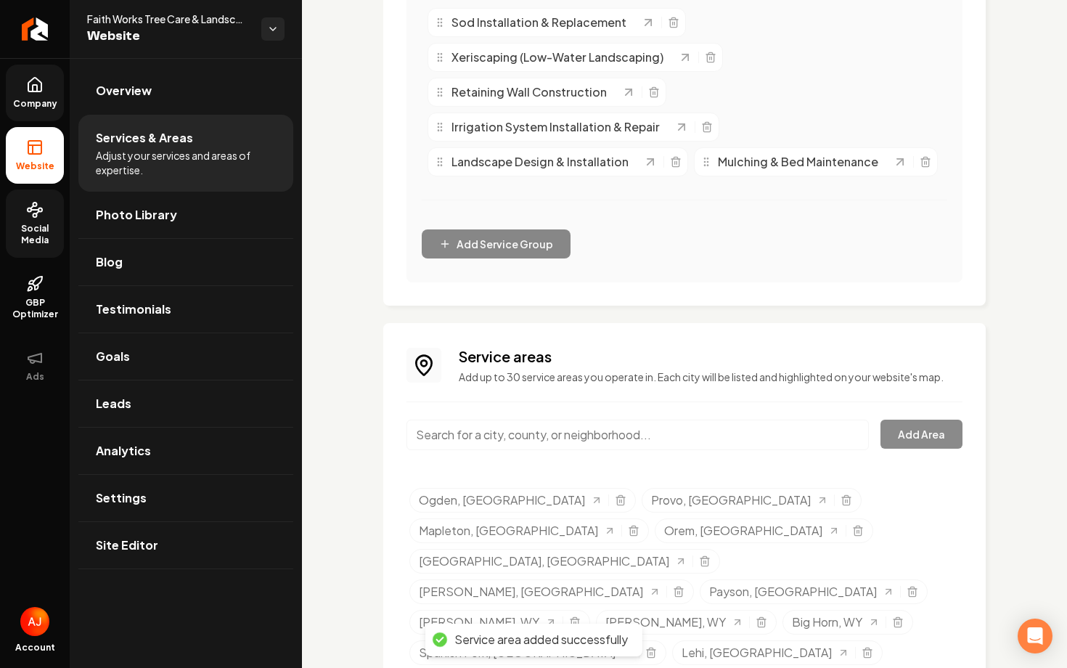
click at [518, 430] on input "Main content area" at bounding box center [638, 435] width 462 height 30
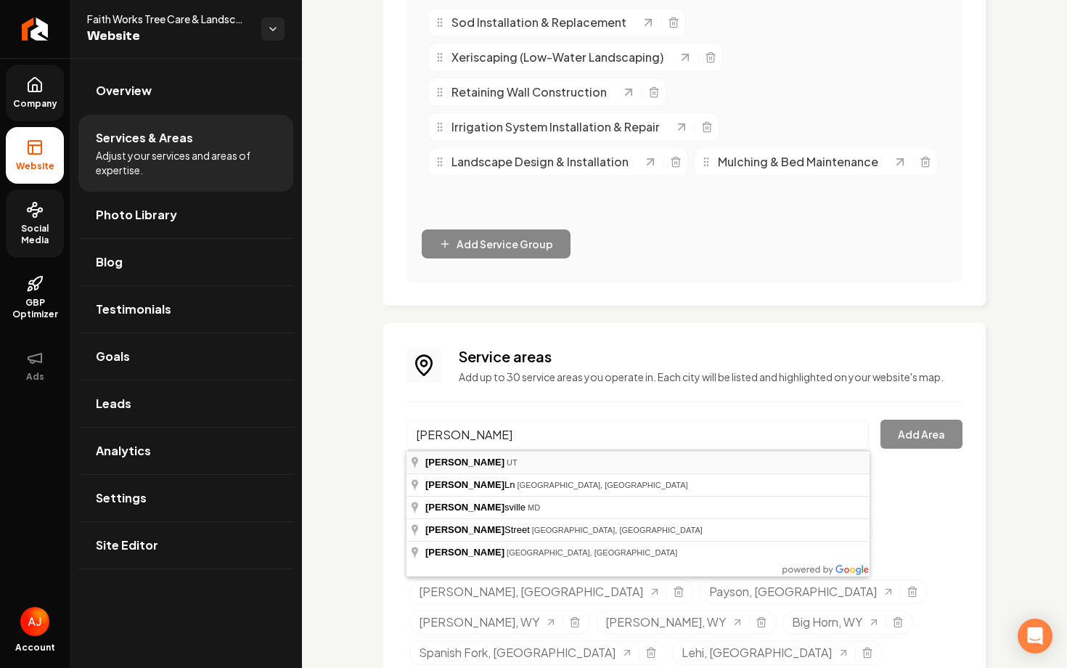
type input "Layton, UT"
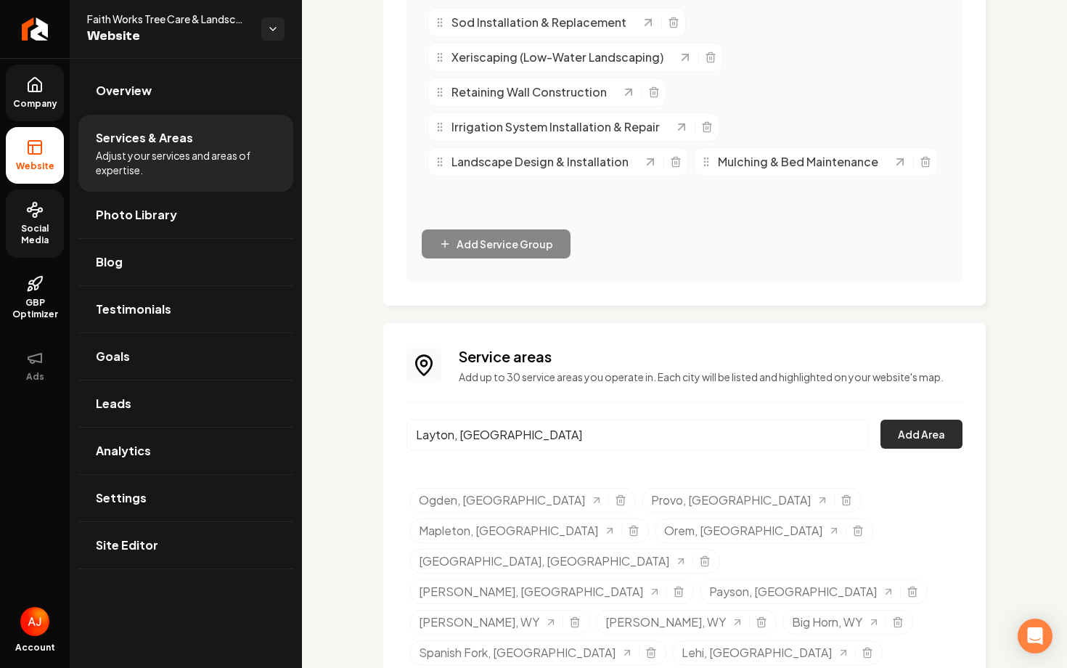
click at [921, 424] on button "Add Area" at bounding box center [922, 434] width 82 height 29
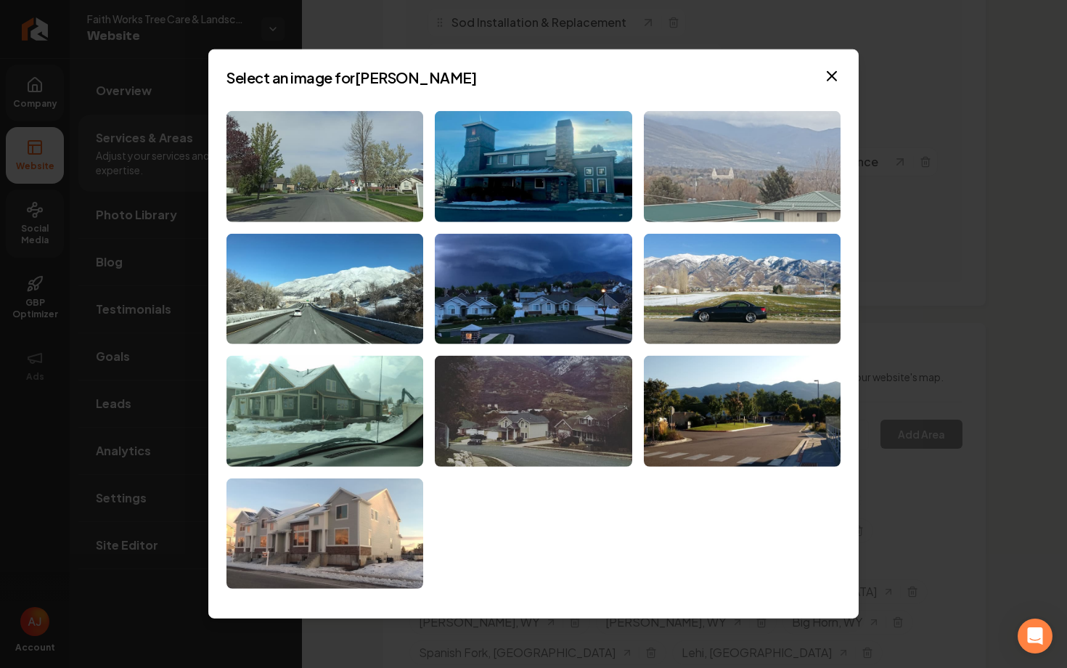
click at [700, 203] on img at bounding box center [742, 166] width 197 height 111
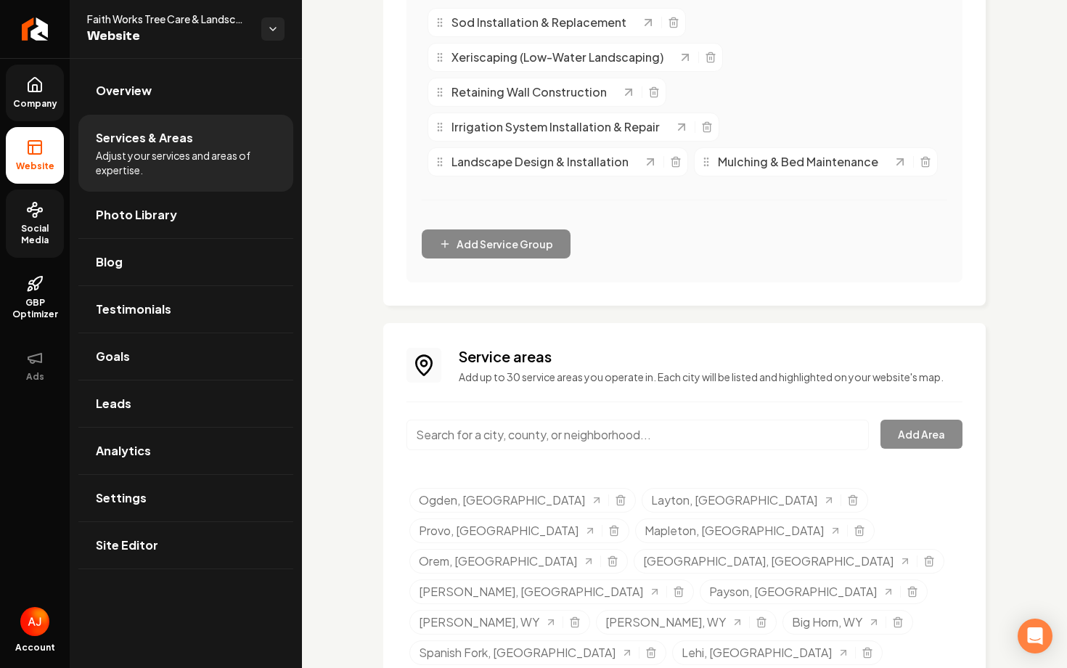
click at [618, 433] on input "Main content area" at bounding box center [638, 435] width 462 height 30
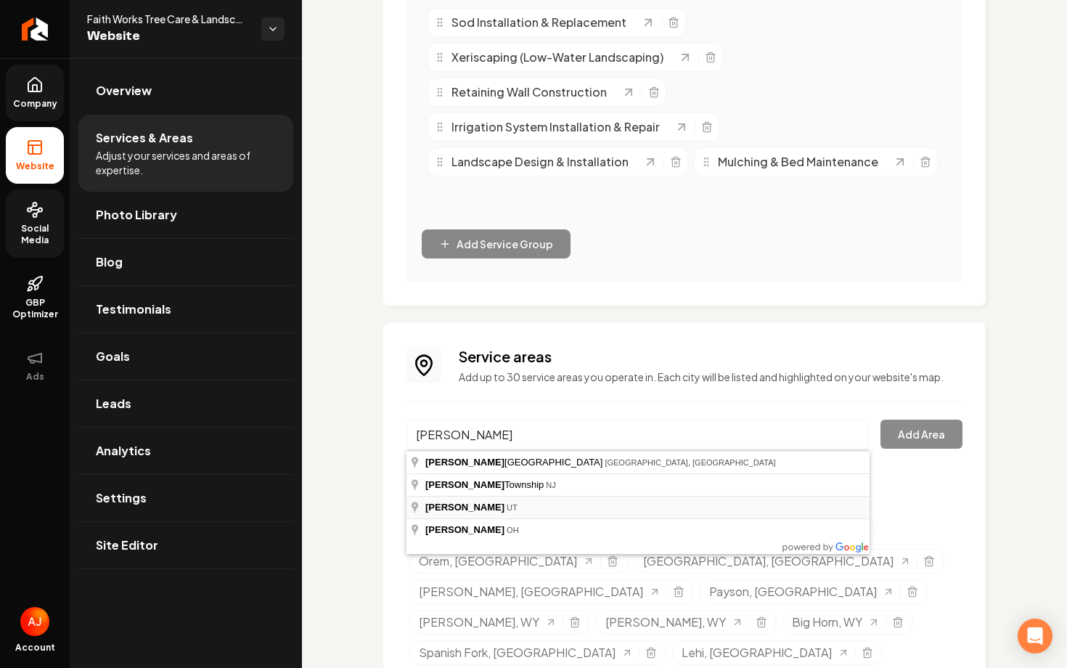
type input "Logan, UT"
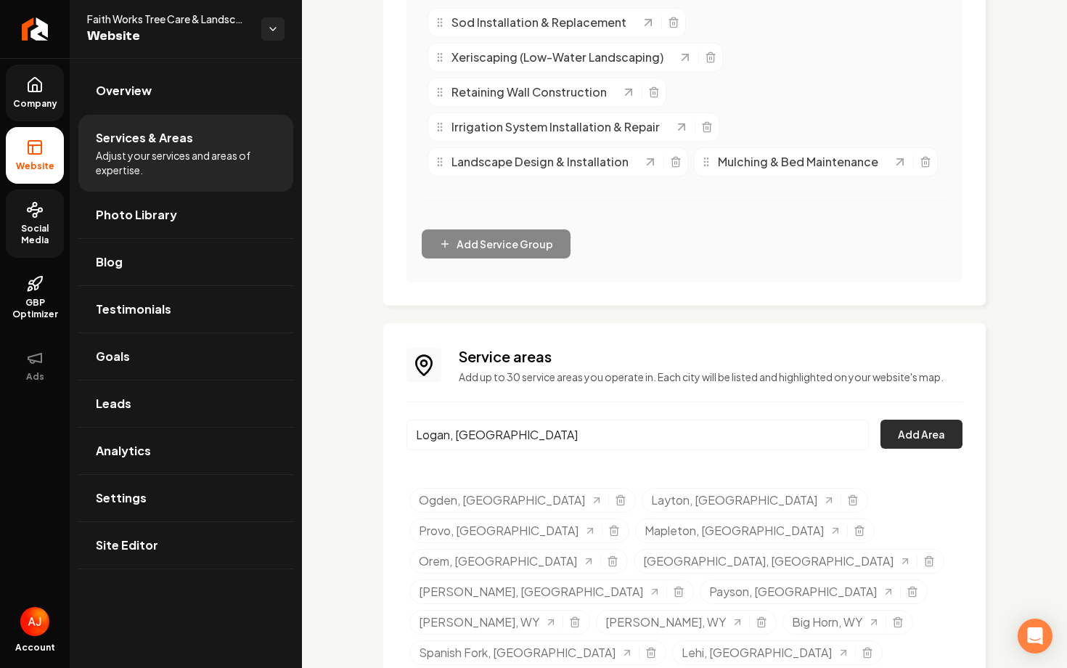
click at [897, 437] on button "Add Area" at bounding box center [922, 434] width 82 height 29
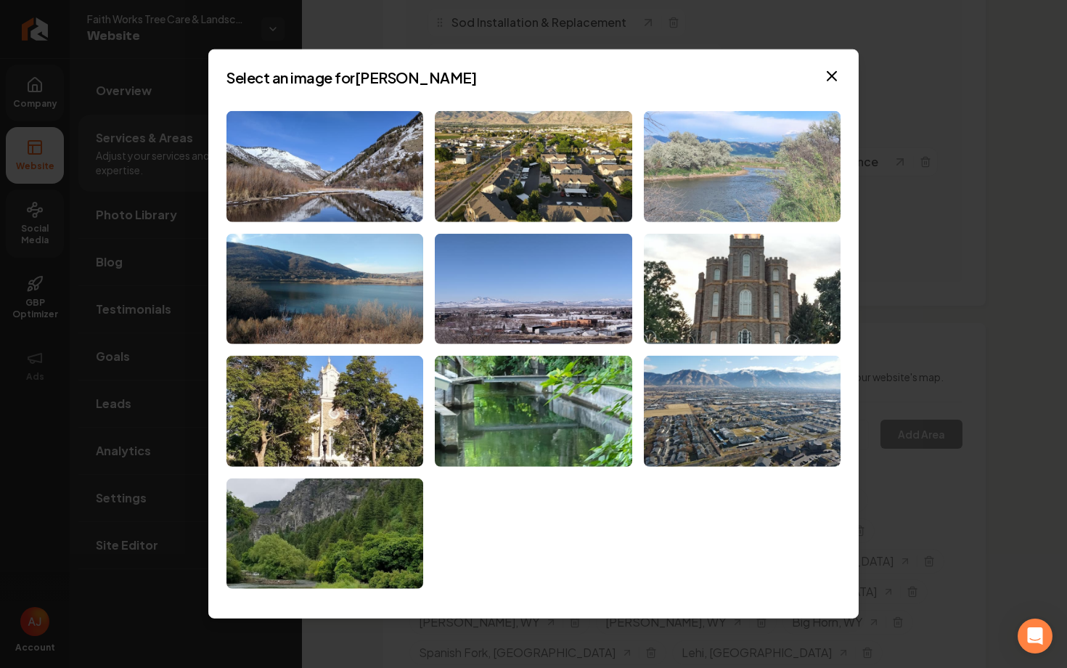
click at [700, 184] on img at bounding box center [742, 166] width 197 height 111
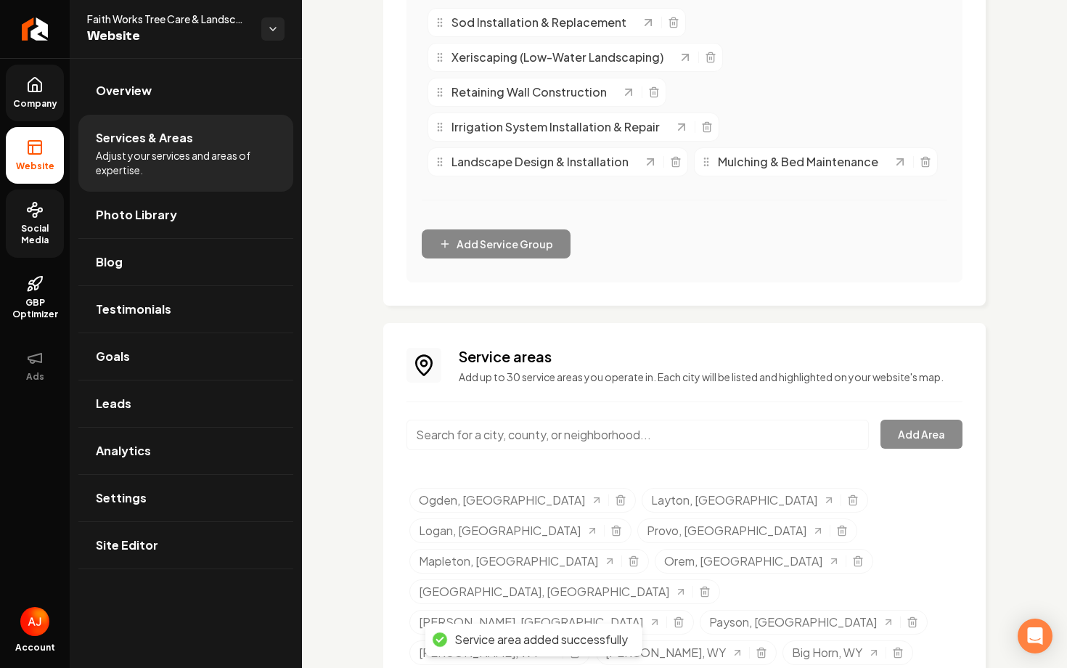
click at [542, 435] on input "Main content area" at bounding box center [638, 435] width 462 height 30
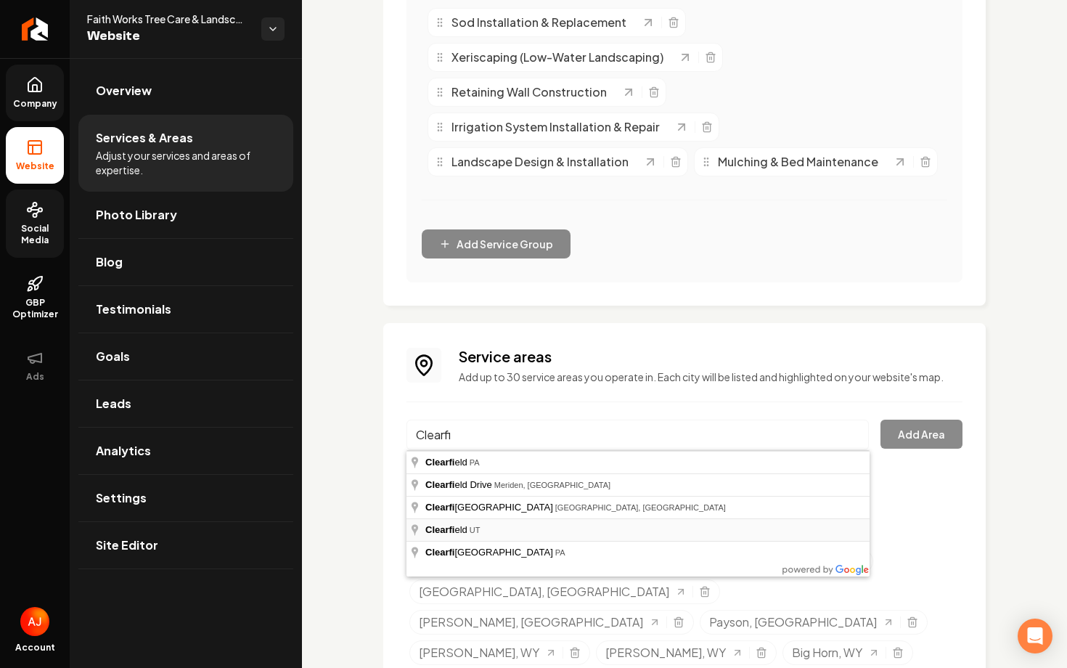
type input "Clearfield, UT"
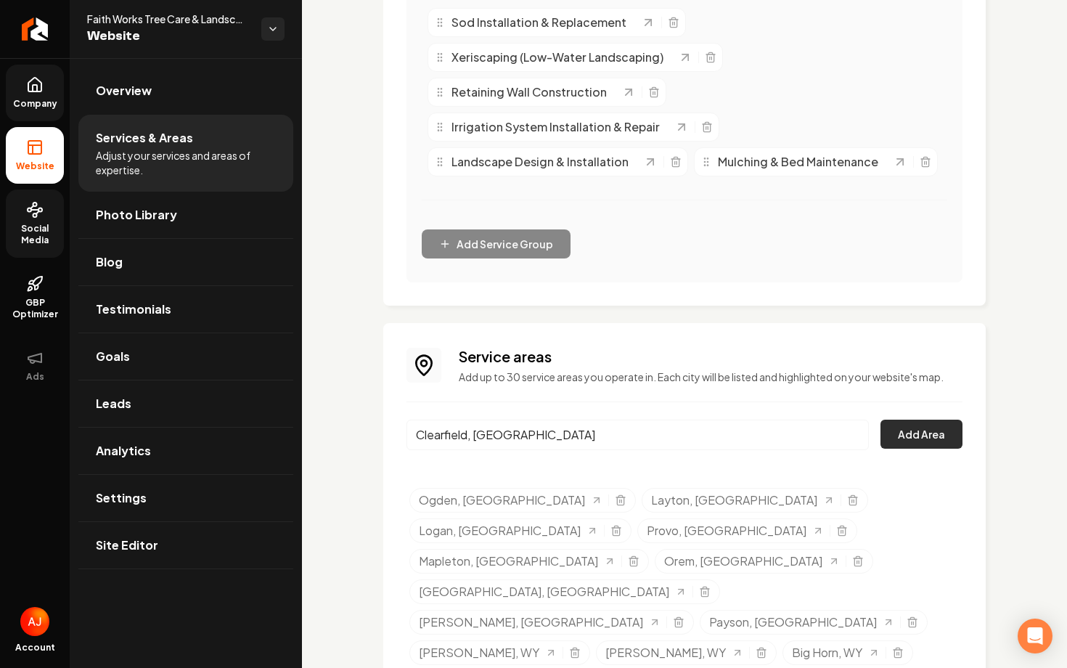
click at [897, 436] on button "Add Area" at bounding box center [922, 434] width 82 height 29
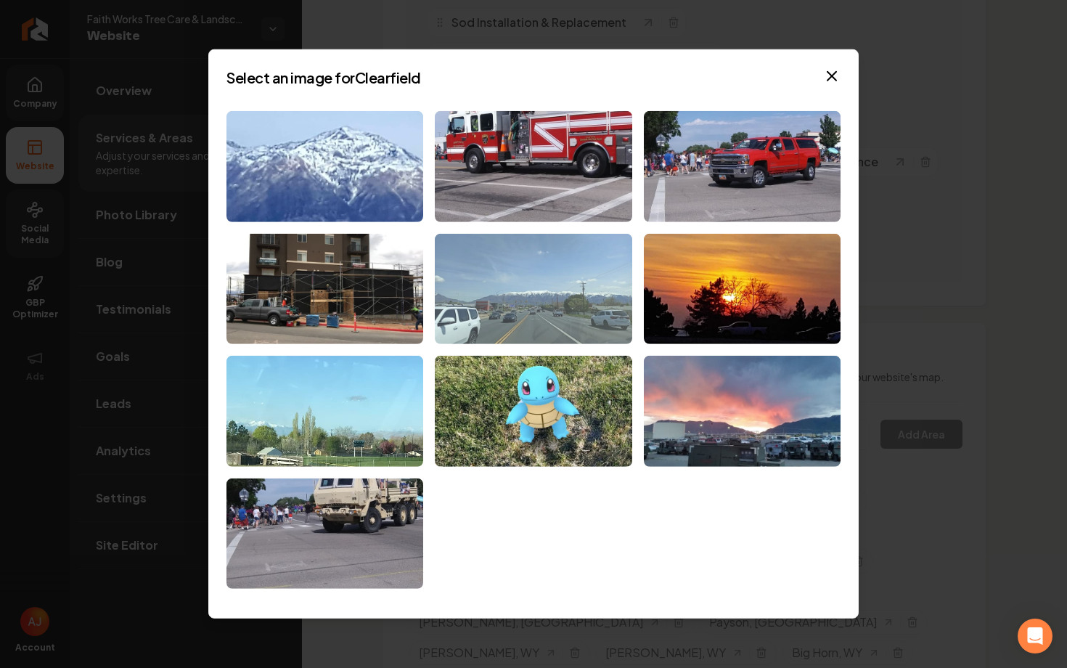
click at [555, 300] on img at bounding box center [533, 288] width 197 height 111
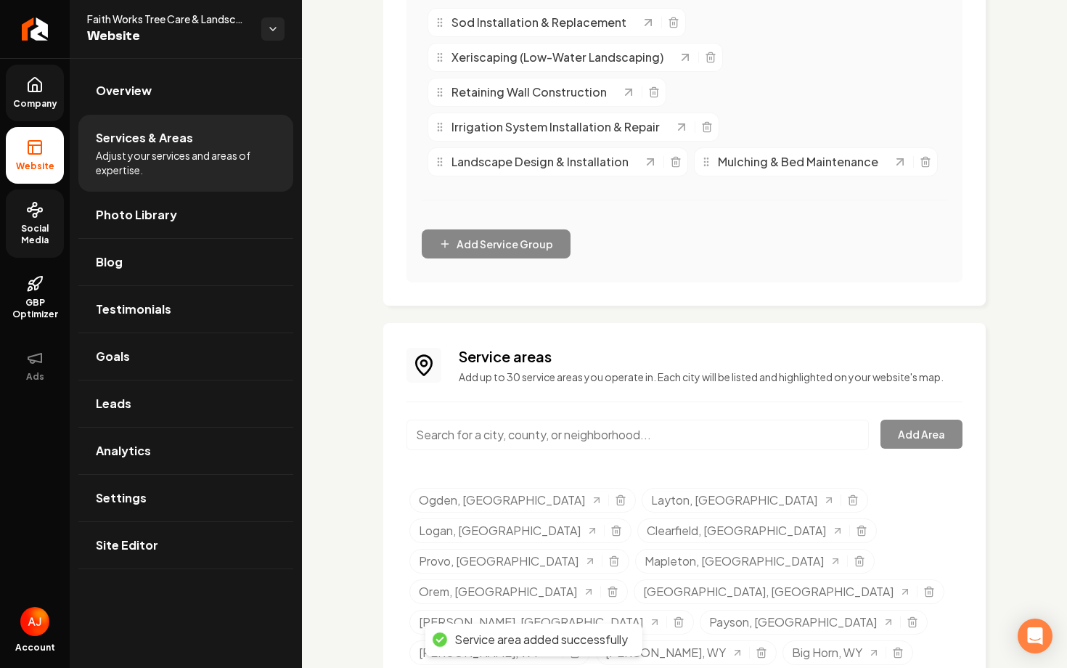
click at [567, 432] on input "Main content area" at bounding box center [638, 435] width 462 height 30
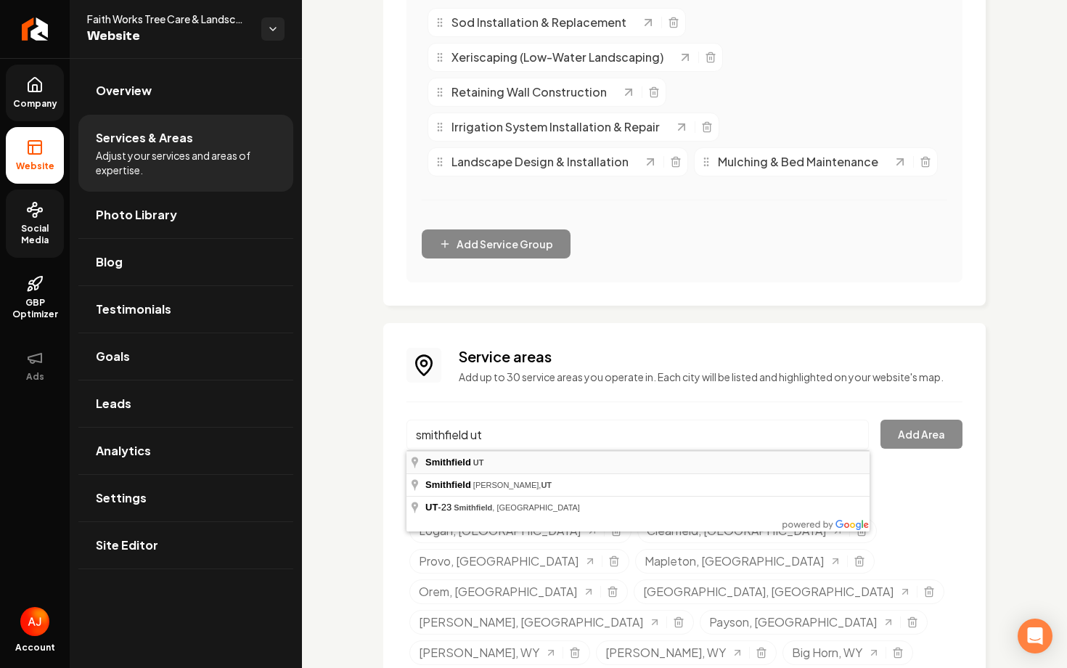
type input "Smithfield, UT"
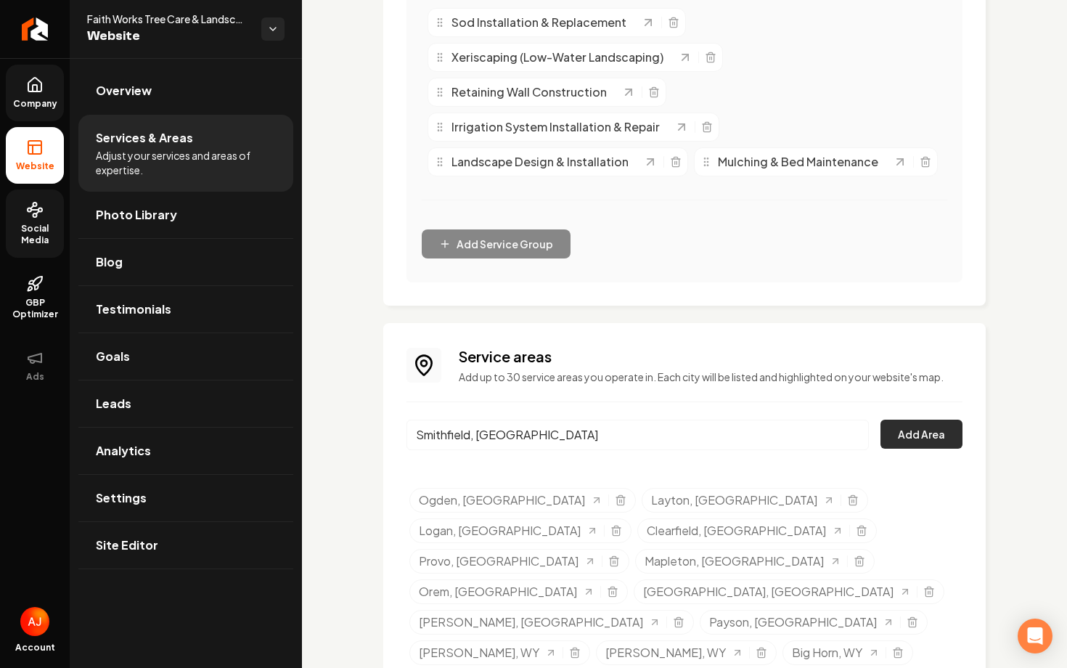
click at [915, 438] on button "Add Area" at bounding box center [922, 434] width 82 height 29
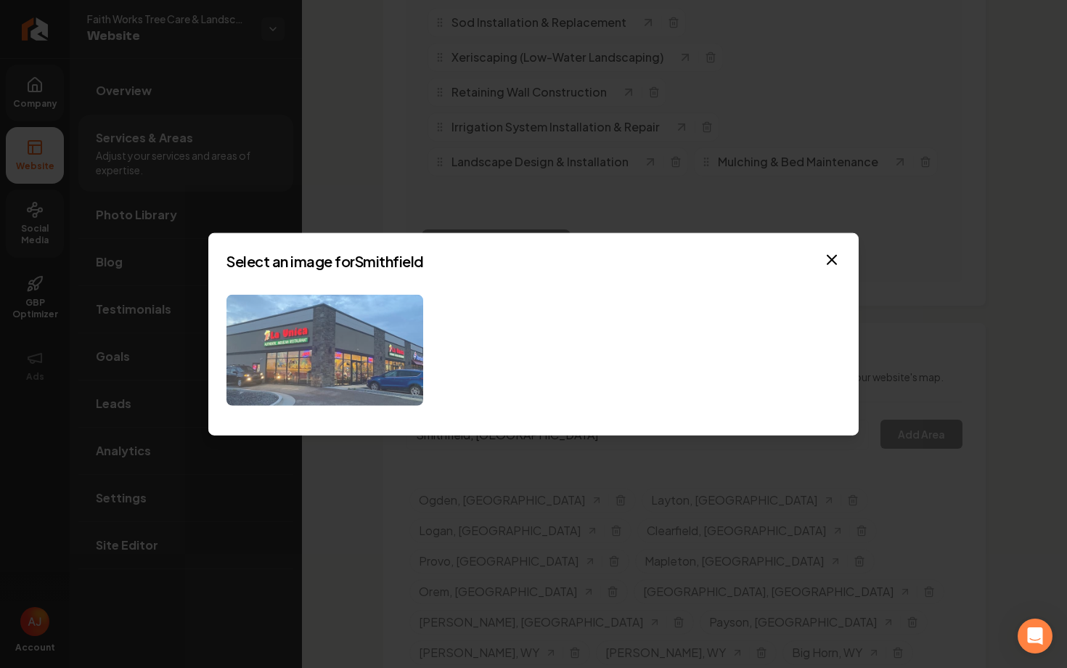
click at [364, 352] on img at bounding box center [324, 350] width 197 height 111
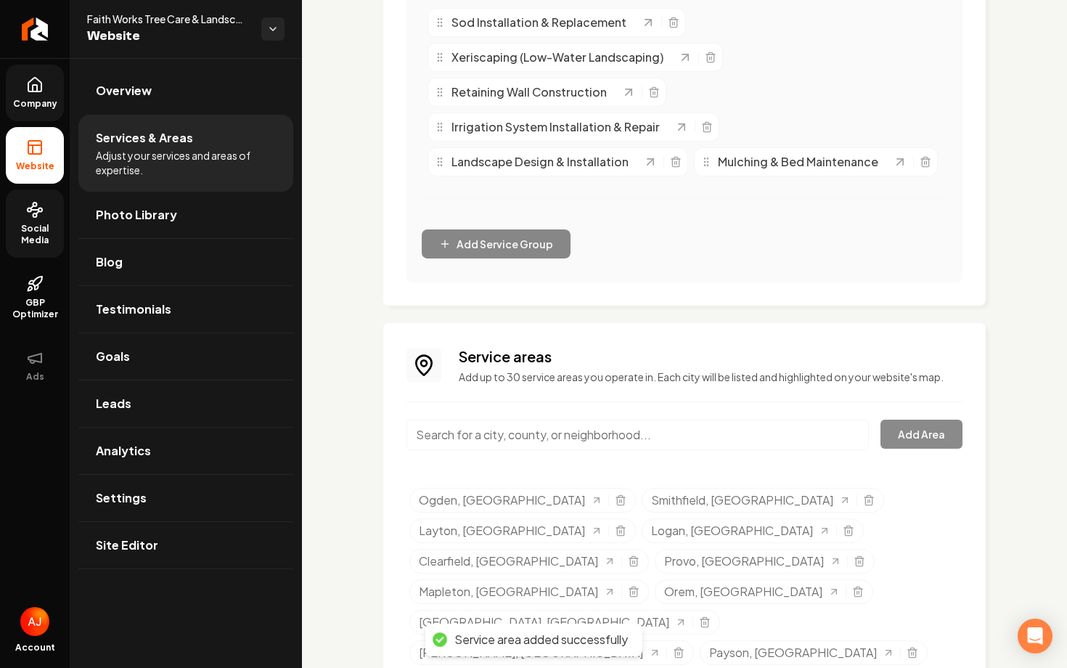
click at [590, 435] on input "Main content area" at bounding box center [638, 435] width 462 height 30
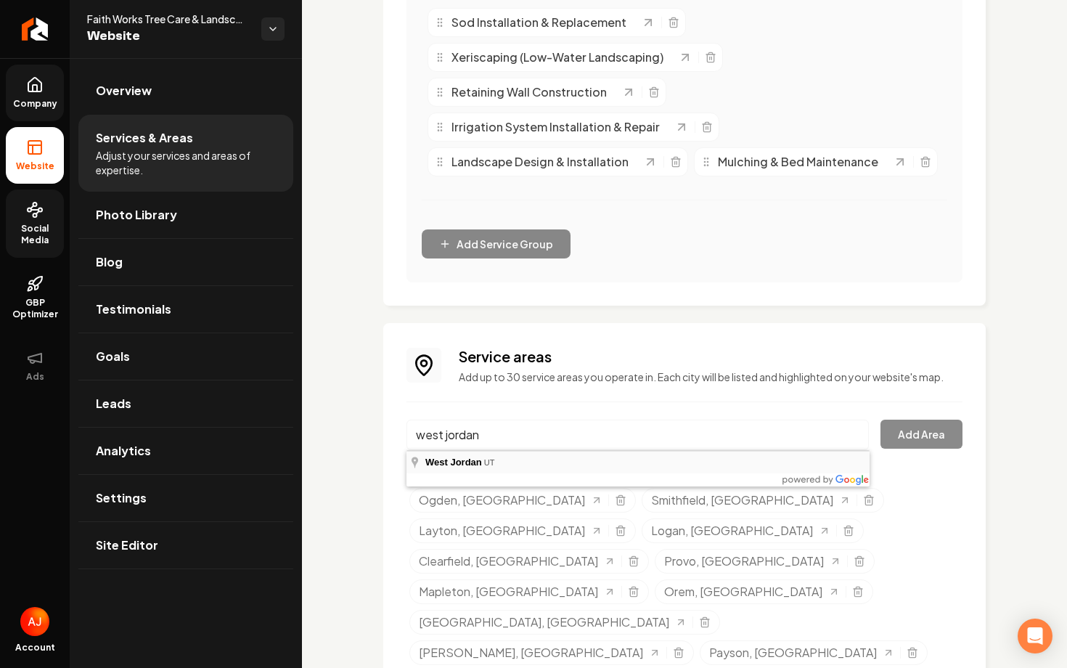
type input "West Jordan, UT"
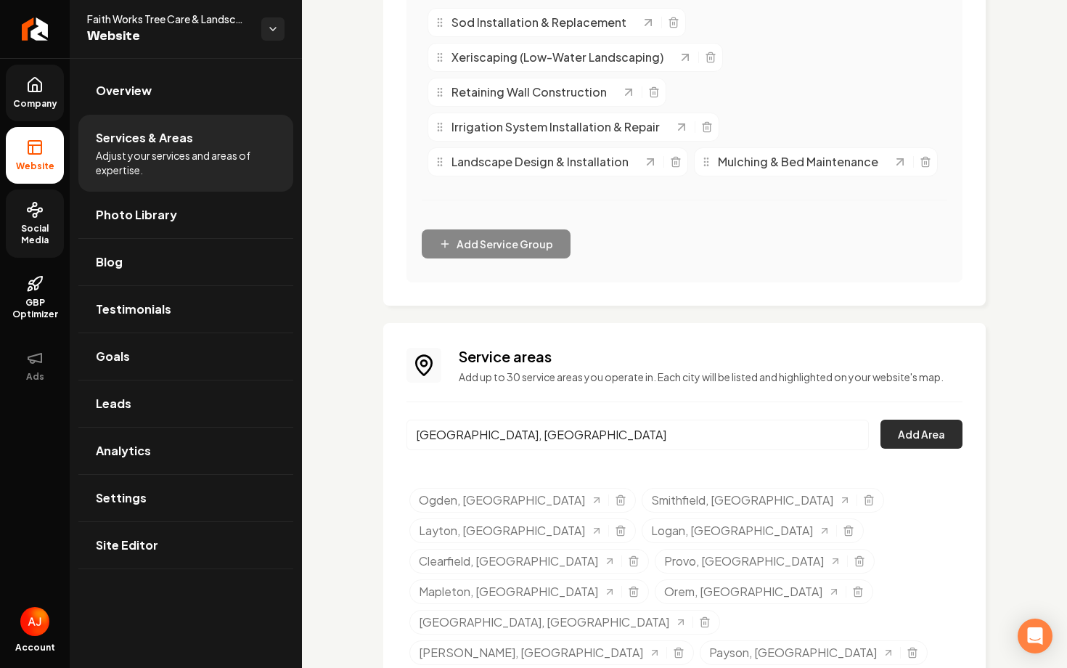
click at [936, 433] on button "Add Area" at bounding box center [922, 434] width 82 height 29
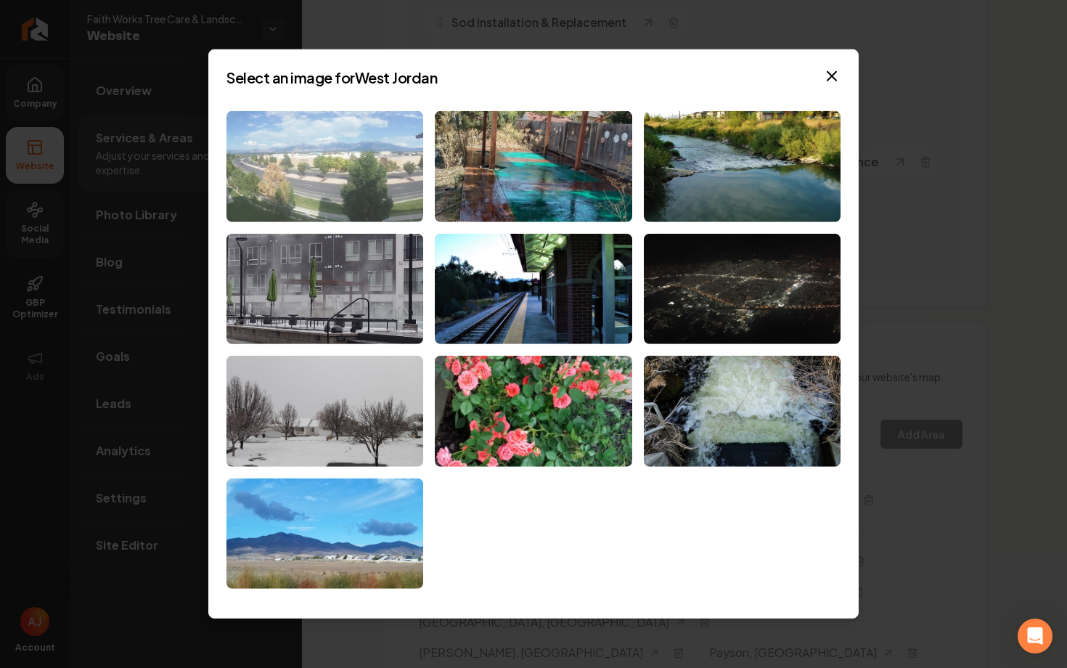
click at [395, 189] on img at bounding box center [324, 166] width 197 height 111
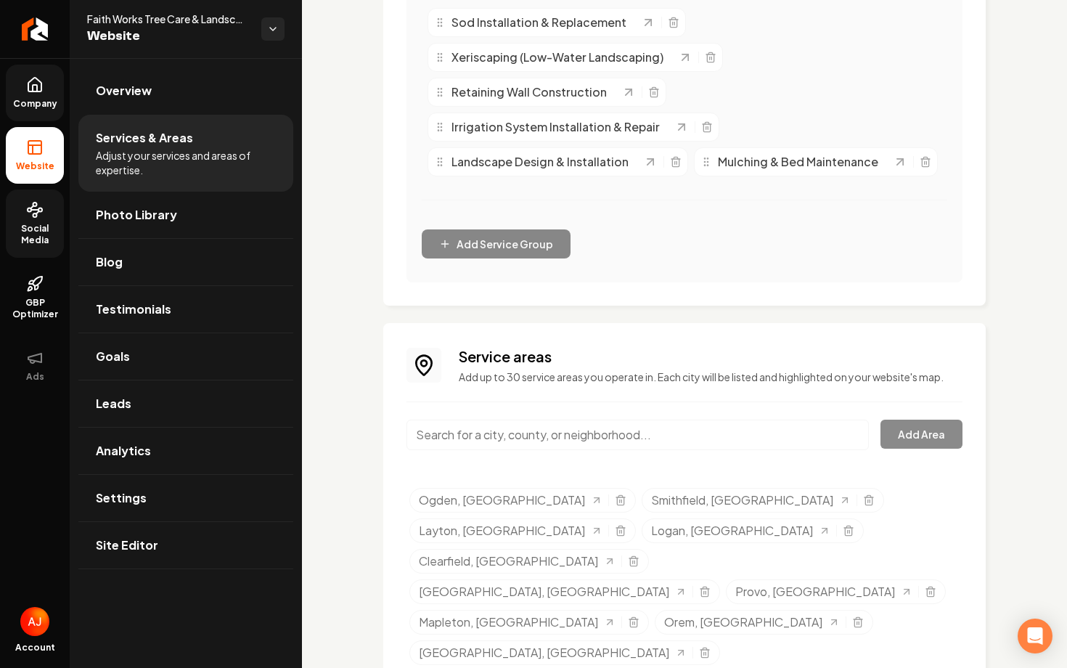
click at [514, 437] on input "Main content area" at bounding box center [638, 435] width 462 height 30
click at [918, 443] on button "Add Area" at bounding box center [922, 434] width 82 height 29
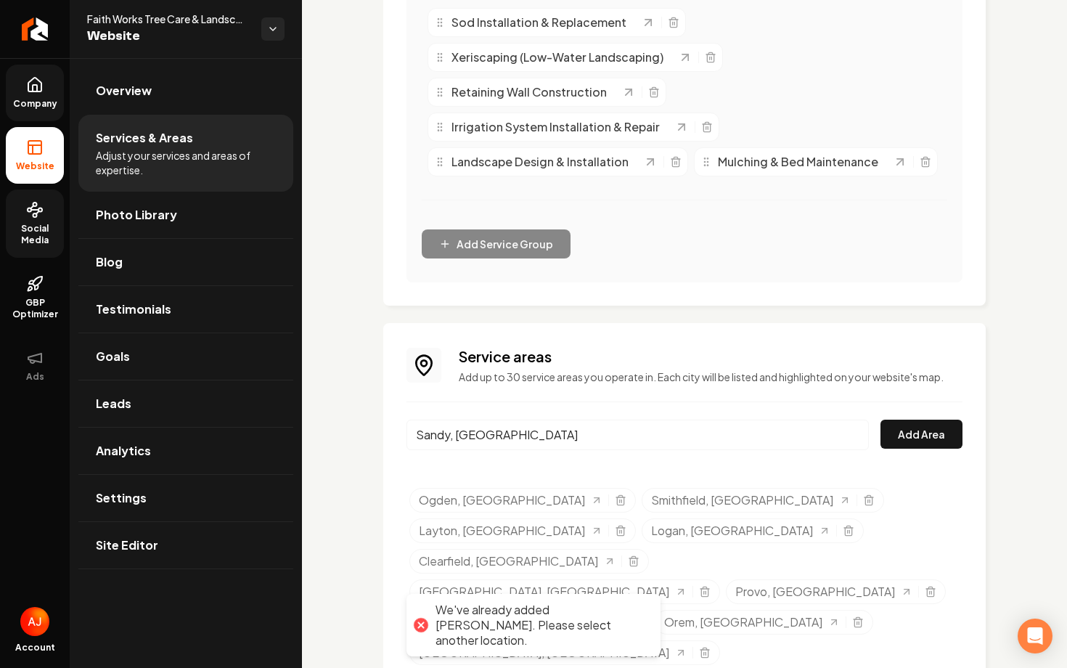
drag, startPoint x: 489, startPoint y: 427, endPoint x: 425, endPoint y: 427, distance: 63.2
click at [425, 427] on input "Sandy, UT" at bounding box center [638, 435] width 462 height 30
type input "S"
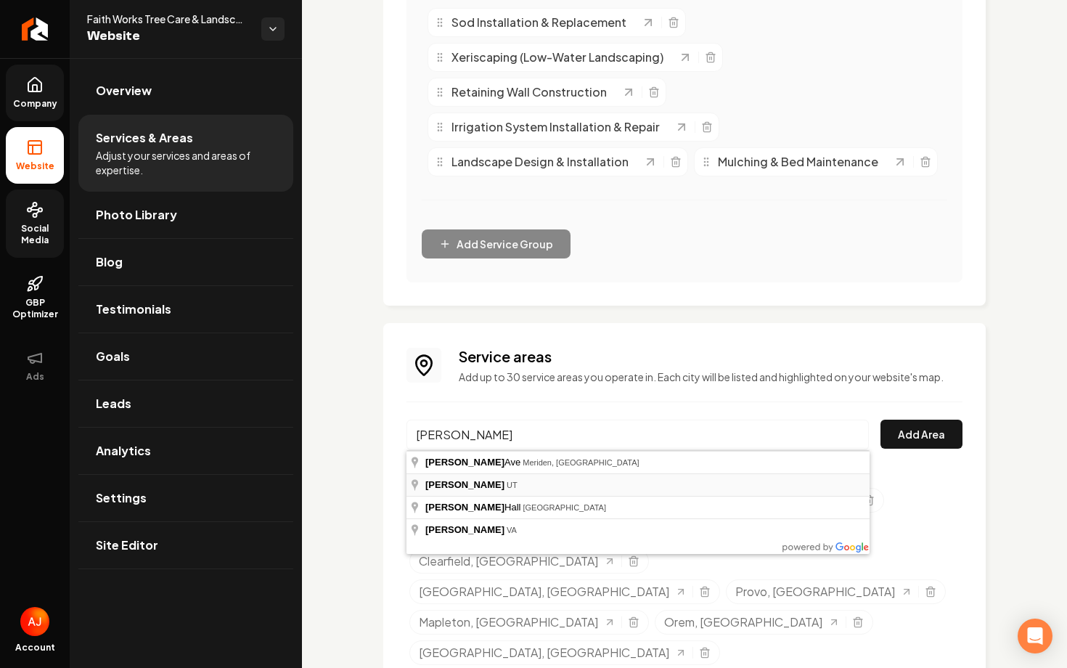
type input "Draper, UT"
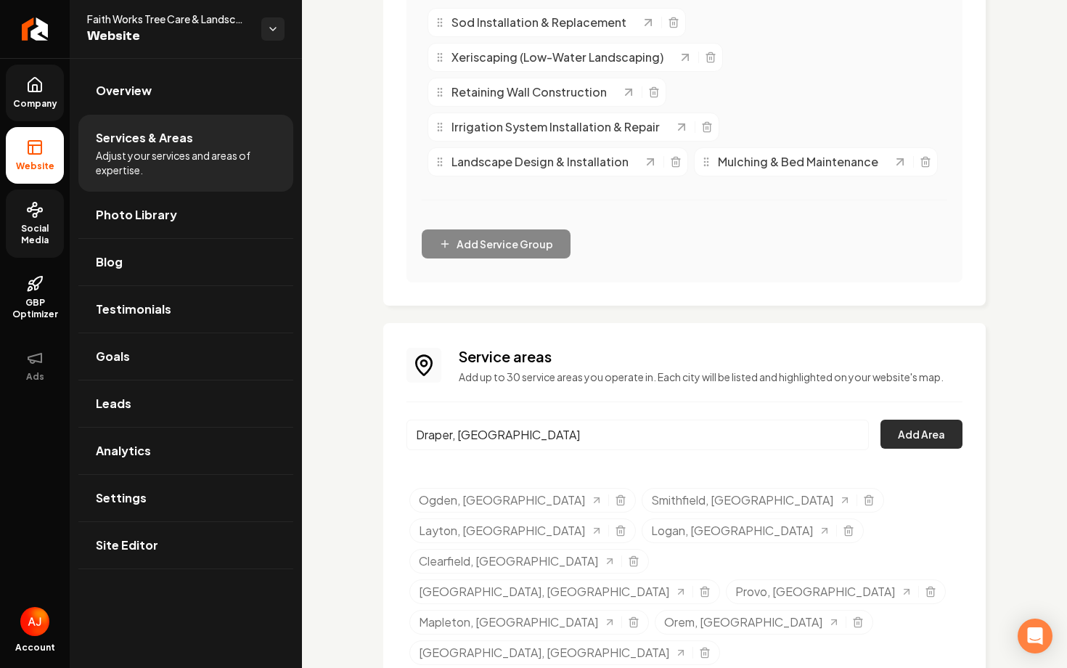
click at [912, 435] on button "Add Area" at bounding box center [922, 434] width 82 height 29
click at [205, 489] on link "Settings" at bounding box center [185, 498] width 215 height 46
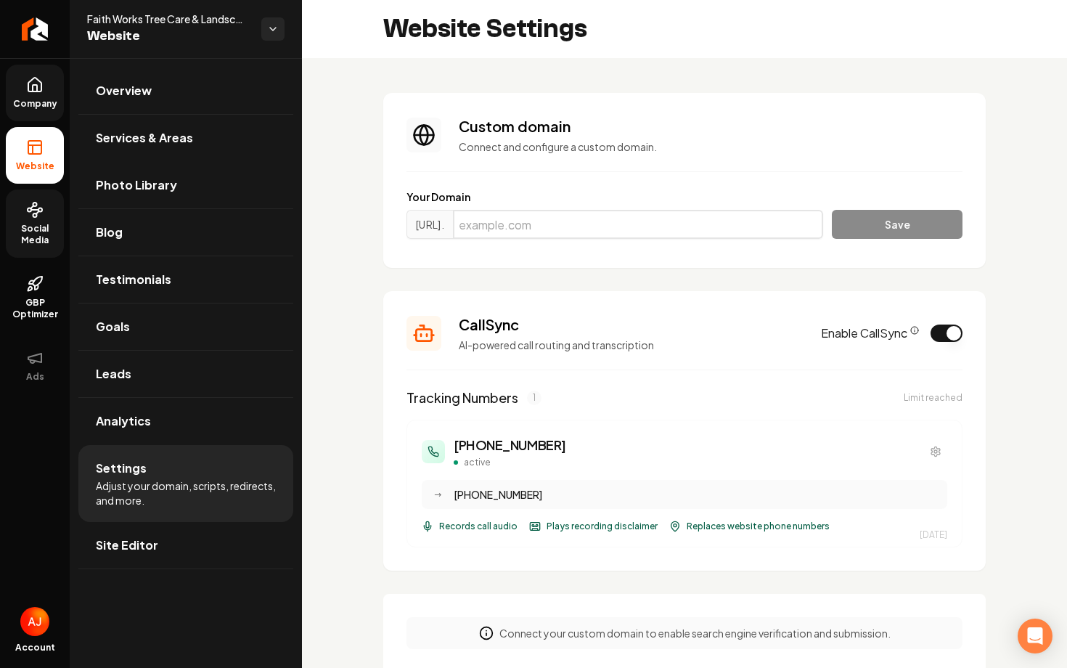
click at [530, 228] on input "Main content area" at bounding box center [638, 224] width 370 height 29
paste input "faithworkstreecare.com"
type input "faithworkstreecare.com"
click at [844, 229] on button "Save" at bounding box center [897, 224] width 131 height 29
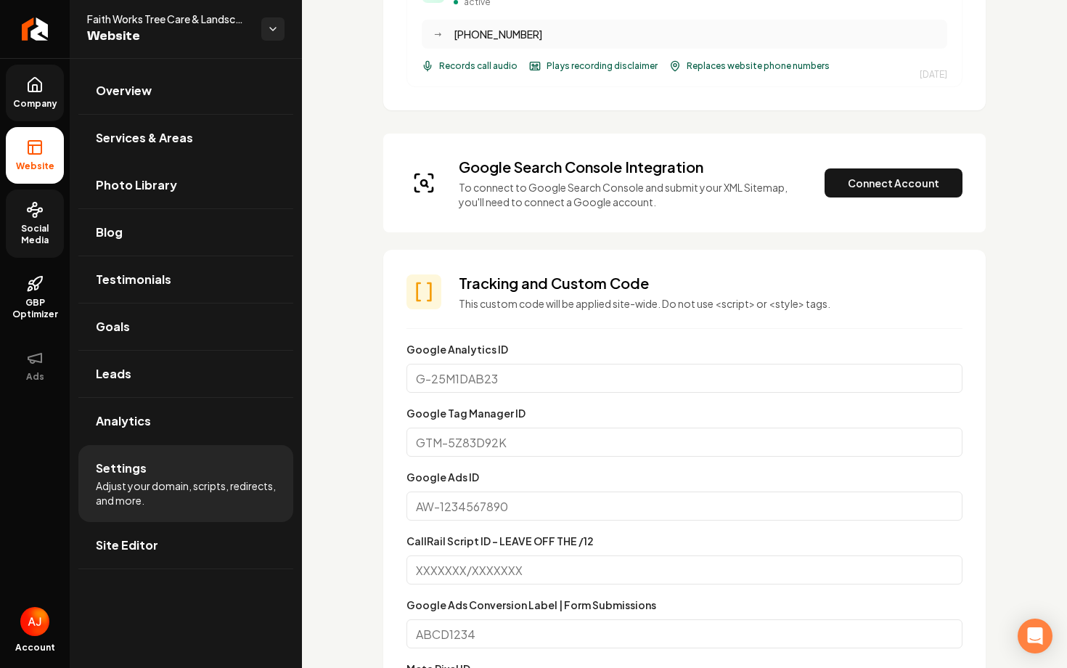
scroll to position [499, 0]
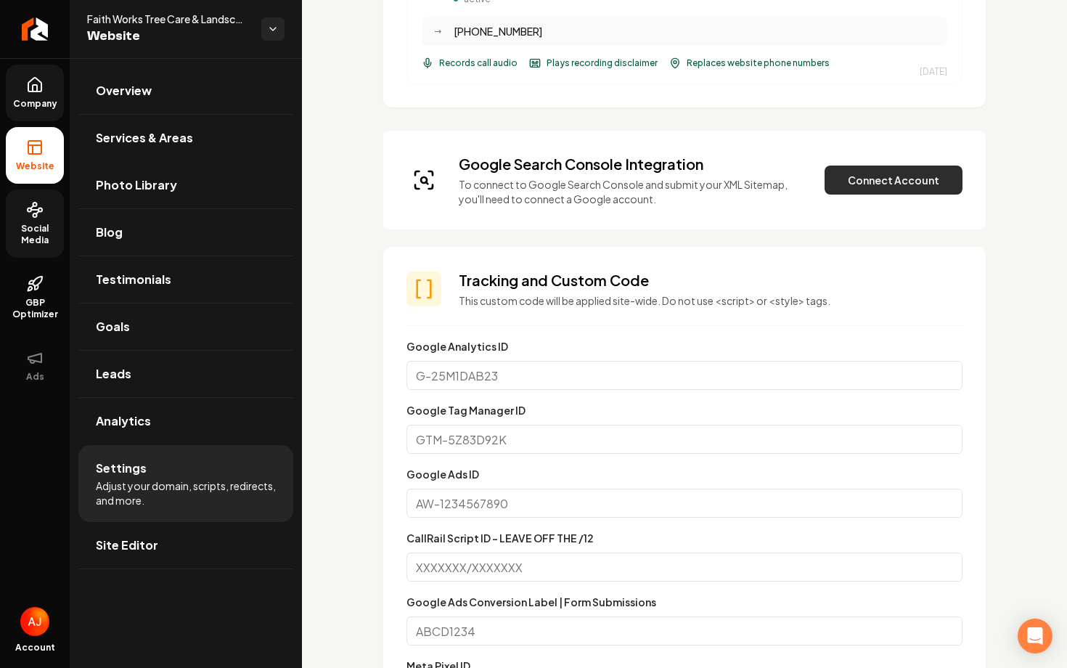
click at [862, 189] on button "Connect Account" at bounding box center [894, 180] width 138 height 29
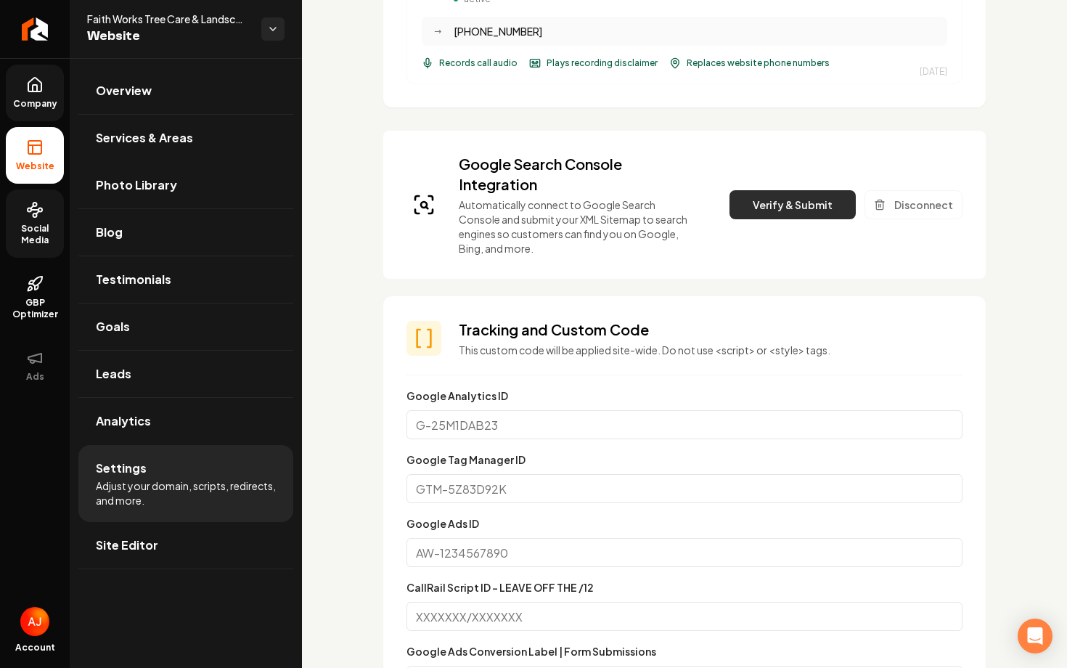
click at [825, 199] on button "Verify & Submit" at bounding box center [793, 204] width 126 height 29
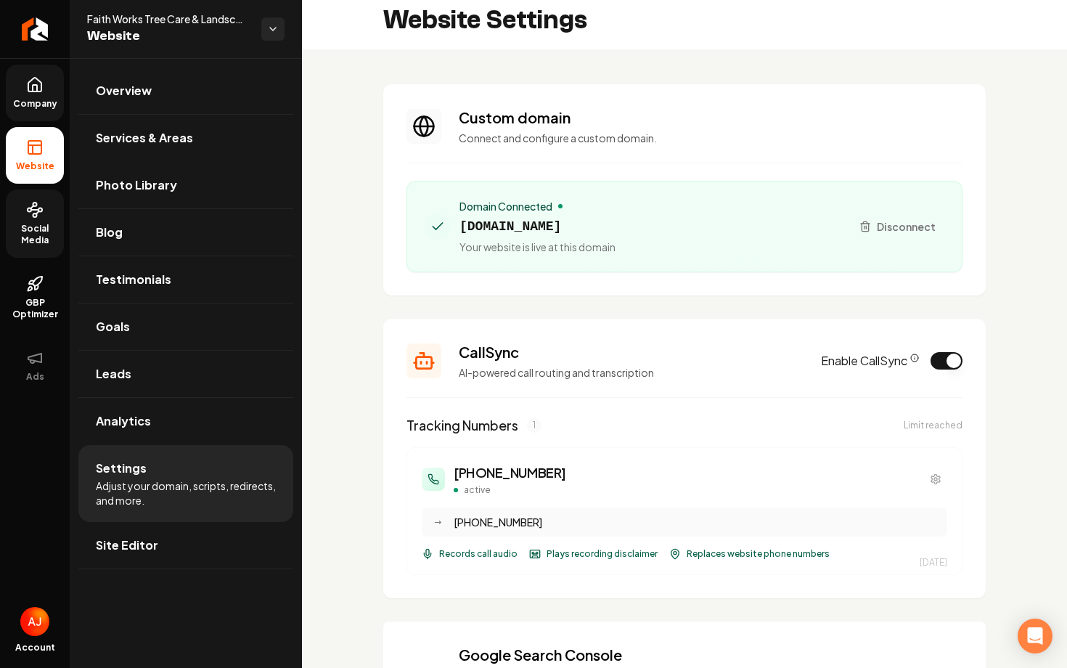
scroll to position [0, 0]
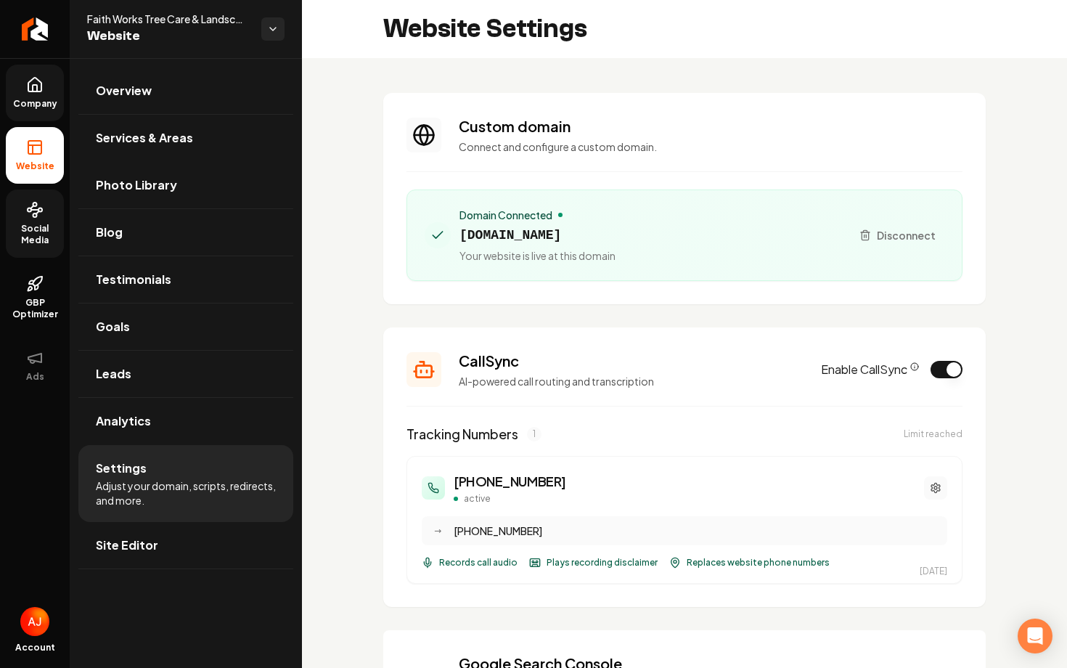
click at [936, 485] on icon "Main content area" at bounding box center [936, 488] width 12 height 12
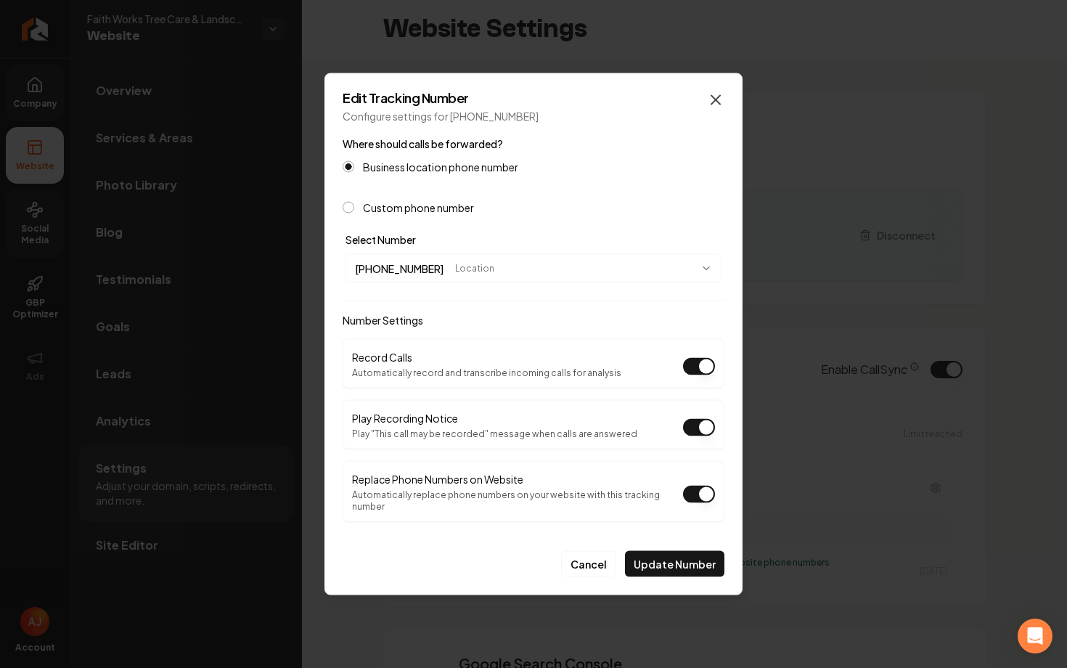
click at [721, 108] on icon "button" at bounding box center [715, 99] width 17 height 17
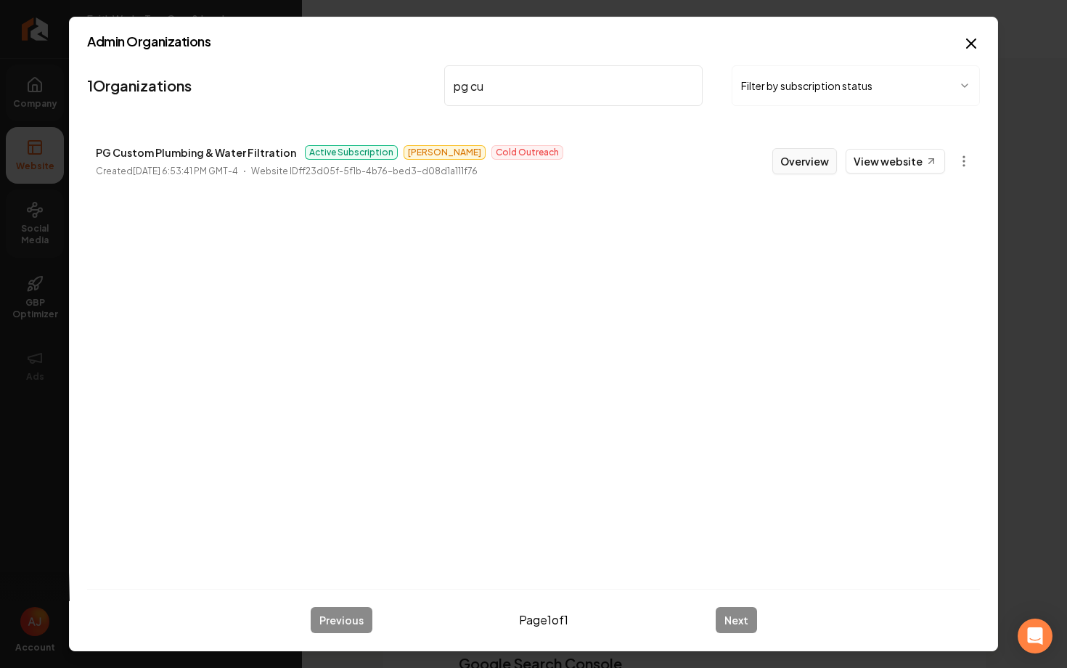
type input "pg cu"
click at [814, 163] on button "Overview" at bounding box center [804, 161] width 65 height 26
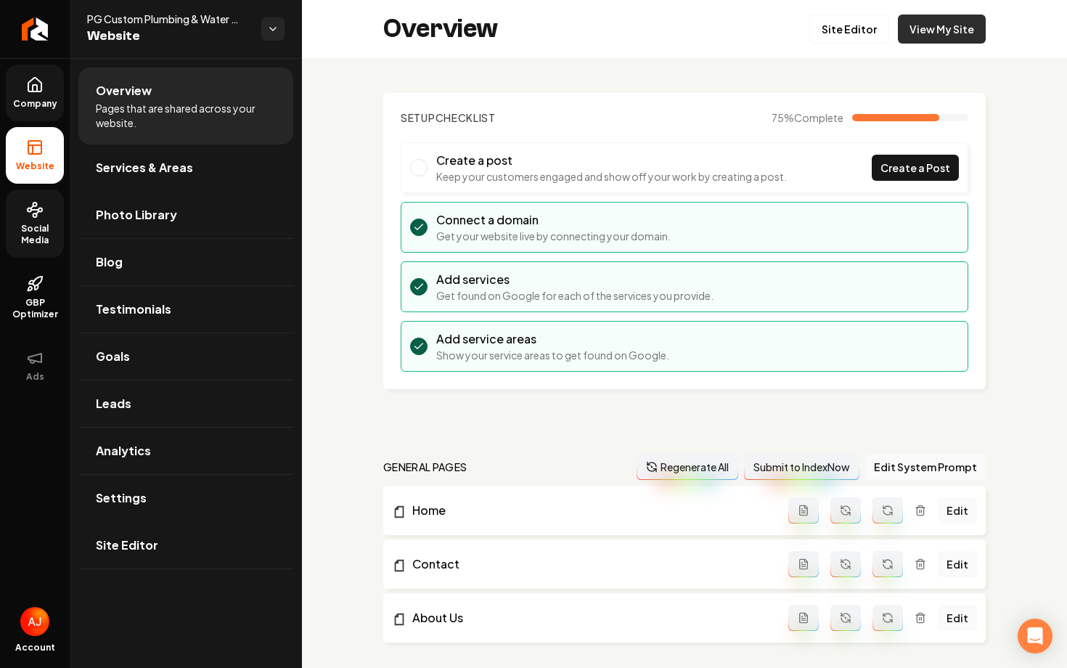
click at [934, 40] on link "View My Site" at bounding box center [942, 29] width 88 height 29
click at [36, 234] on span "Social Media" at bounding box center [35, 234] width 58 height 23
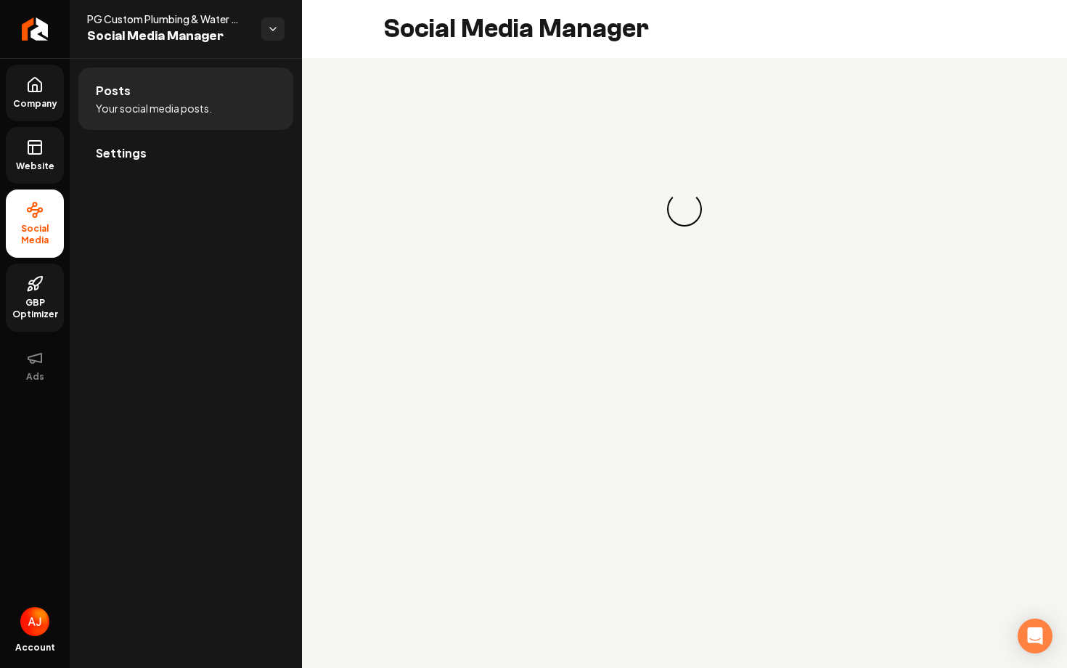
click at [31, 287] on icon at bounding box center [30, 289] width 4 height 4
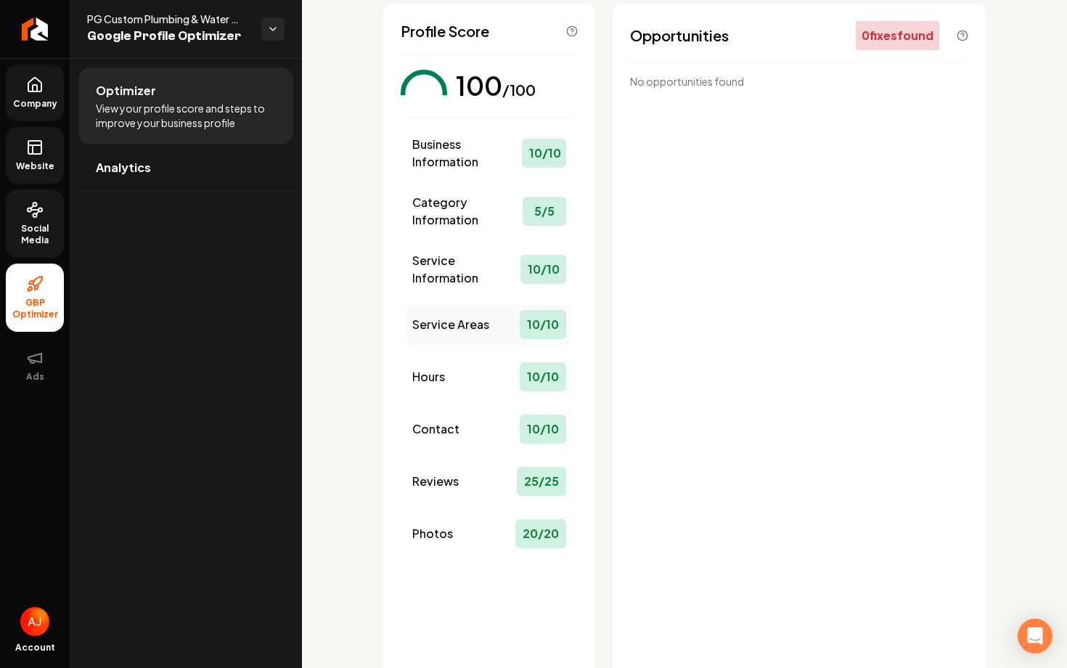
scroll to position [117, 0]
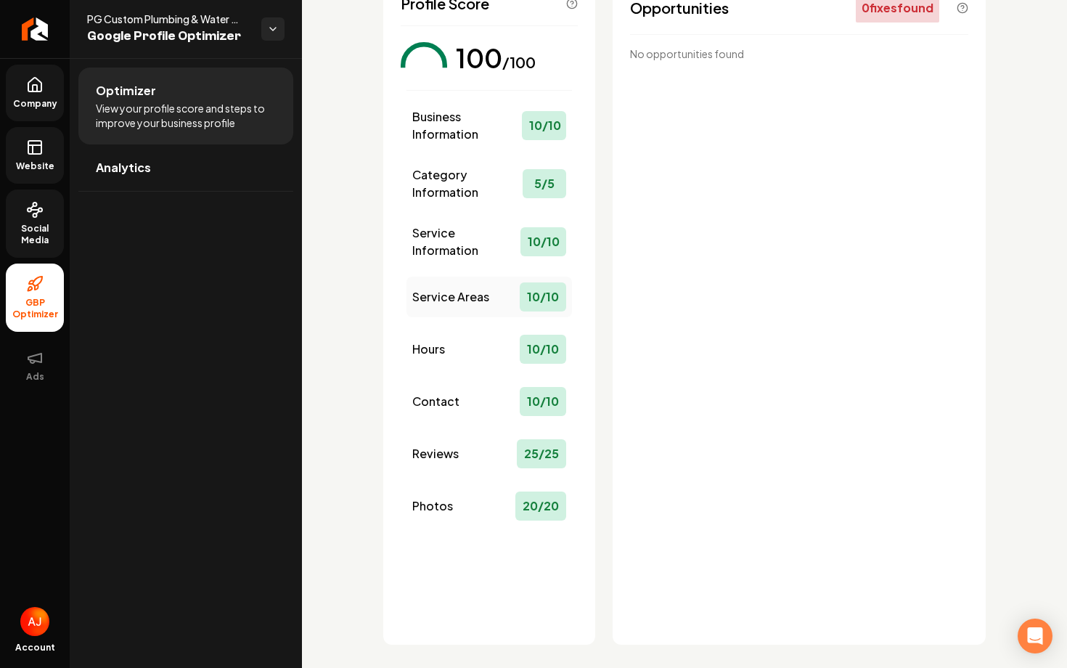
click at [440, 290] on span "Service Areas" at bounding box center [450, 296] width 77 height 17
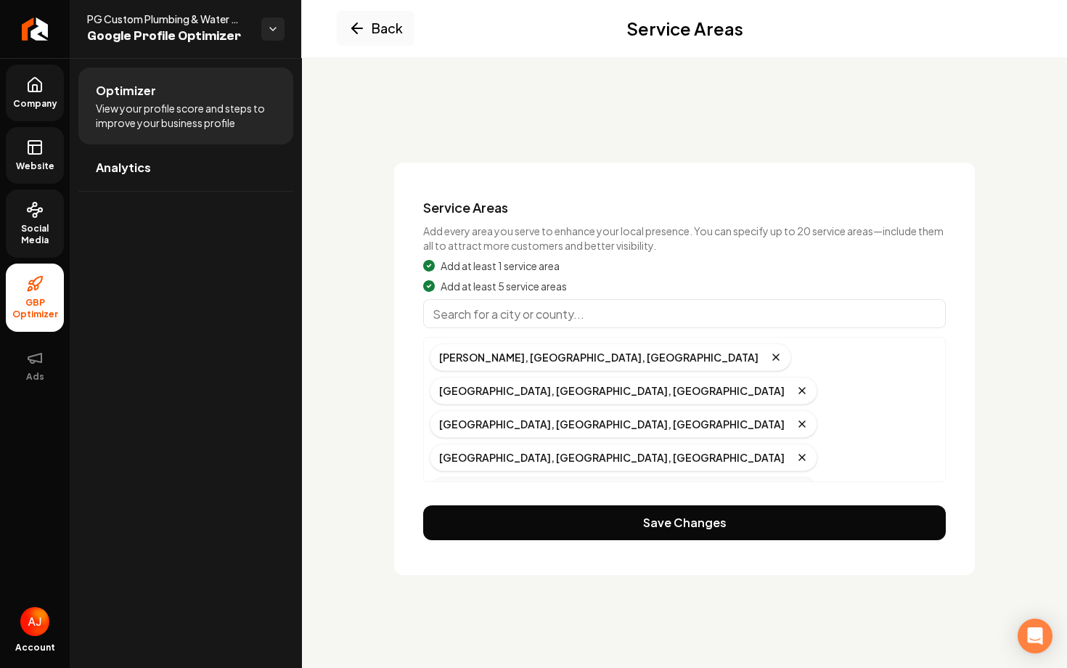
scroll to position [9, 0]
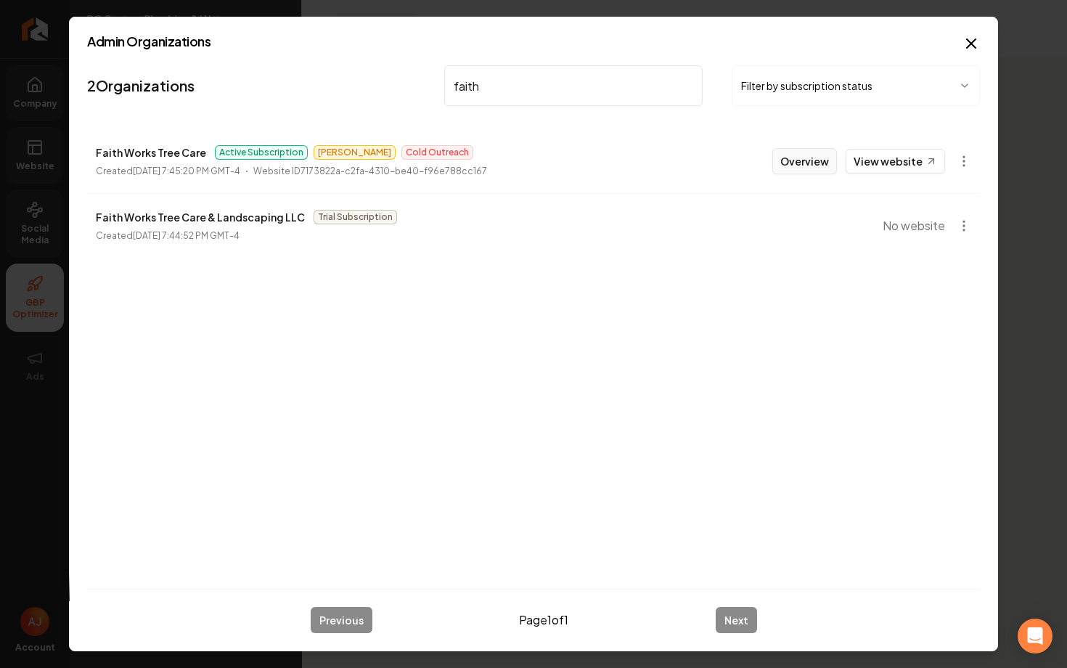
type input "faith"
click at [800, 165] on button "Overview" at bounding box center [804, 161] width 65 height 26
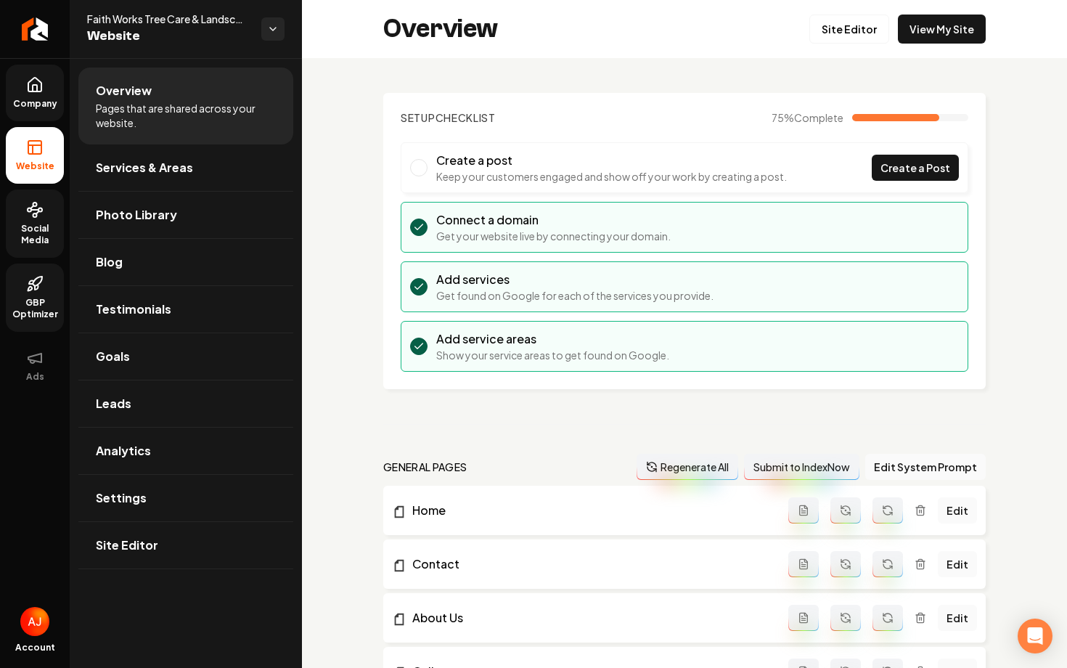
click at [40, 99] on span "Company" at bounding box center [35, 104] width 56 height 12
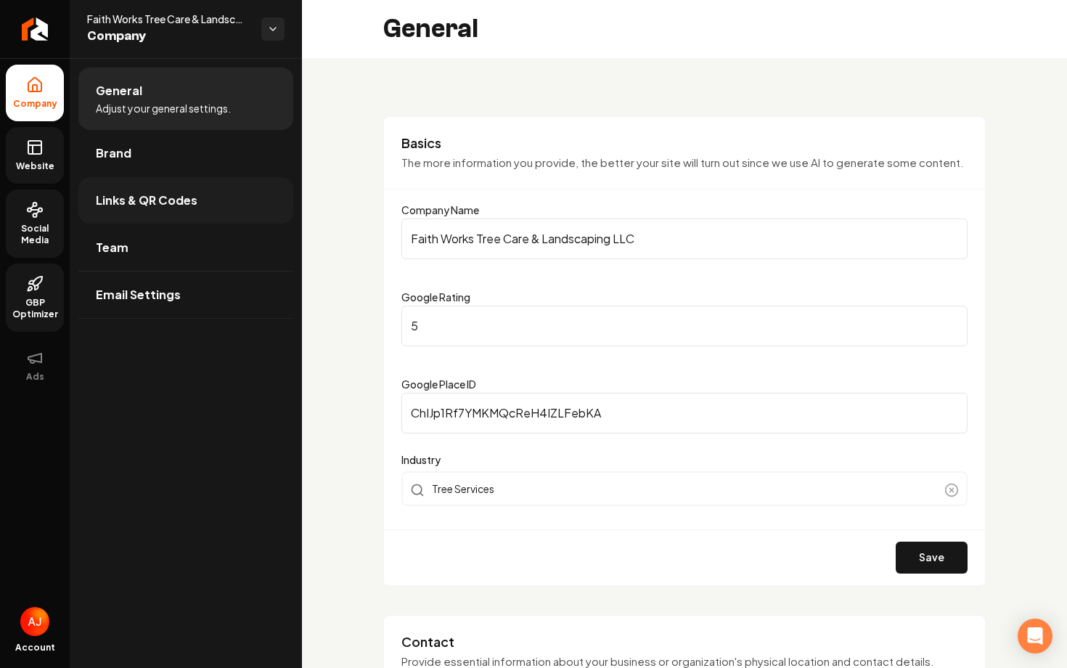
click at [139, 205] on span "Links & QR Codes" at bounding box center [147, 200] width 102 height 17
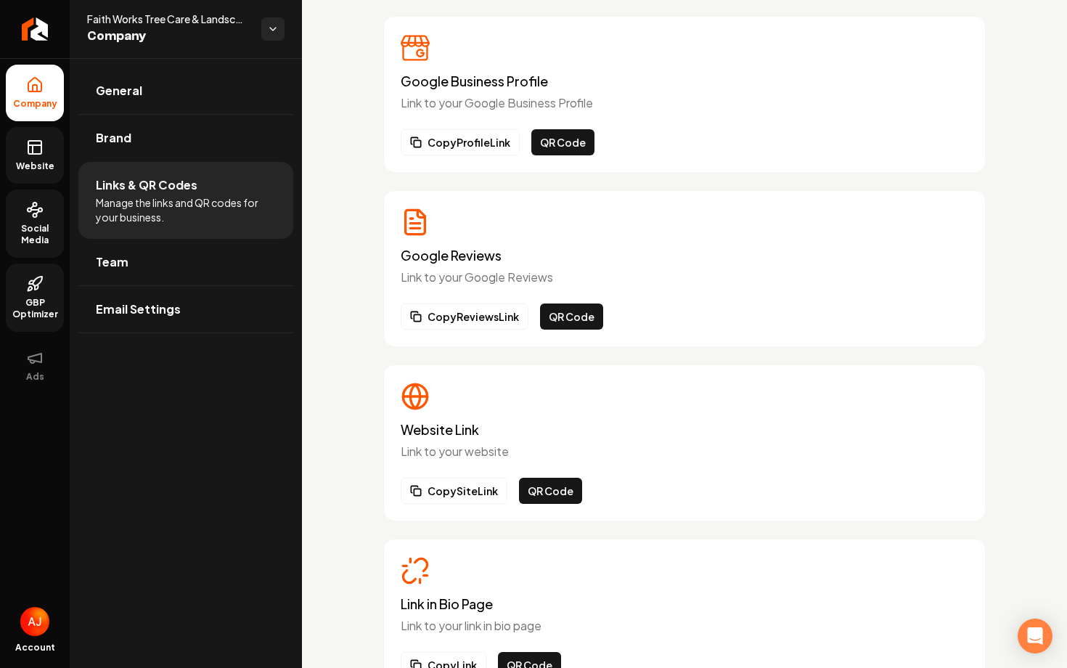
scroll to position [139, 0]
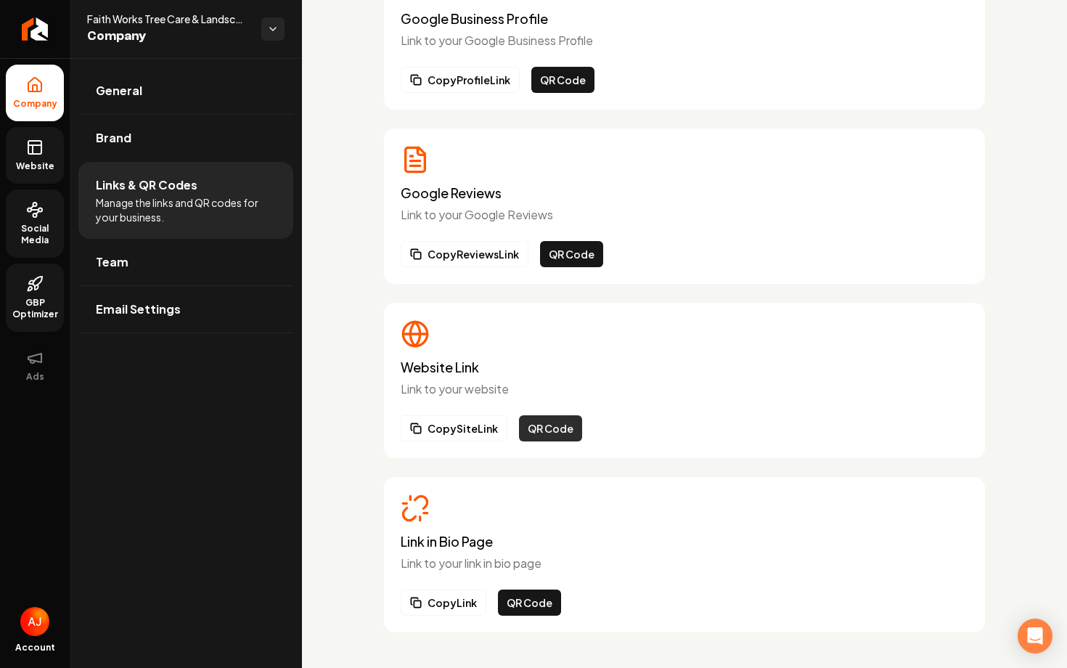
click at [539, 425] on button "QR Code" at bounding box center [550, 428] width 63 height 26
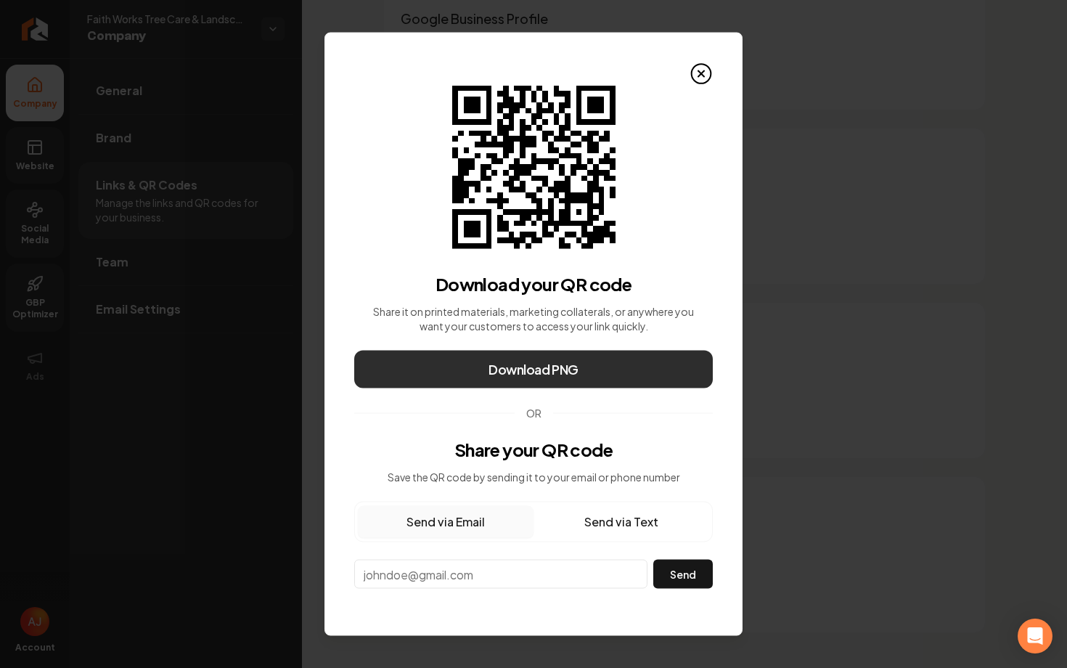
click at [540, 367] on span "Download PNG" at bounding box center [534, 369] width 90 height 20
